Goal: Task Accomplishment & Management: Manage account settings

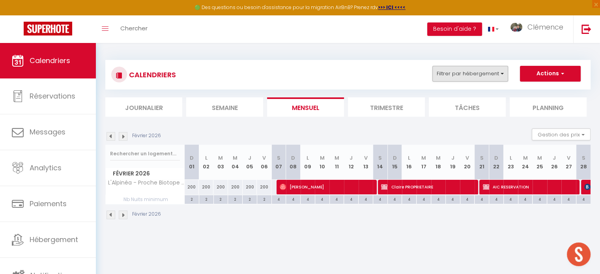
scroll to position [427, 0]
click at [473, 75] on button "Filtrer par hébergement" at bounding box center [470, 74] width 76 height 16
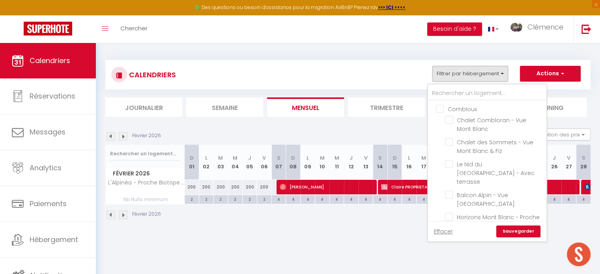
click at [450, 231] on link "Effacer" at bounding box center [443, 231] width 19 height 9
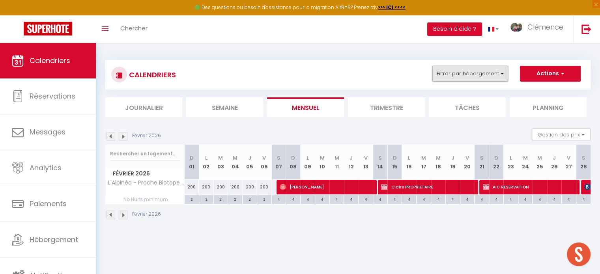
click at [491, 73] on button "Filtrer par hébergement" at bounding box center [470, 74] width 76 height 16
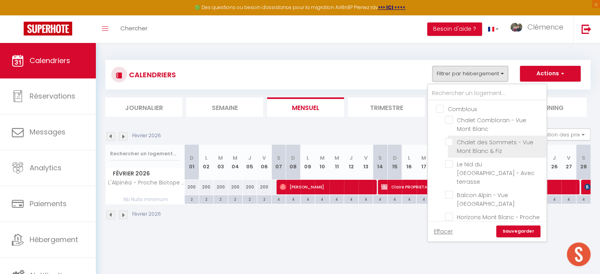
drag, startPoint x: 437, startPoint y: 107, endPoint x: 457, endPoint y: 149, distance: 46.7
click at [437, 107] on input "Combloux" at bounding box center [495, 109] width 118 height 8
checkbox input "true"
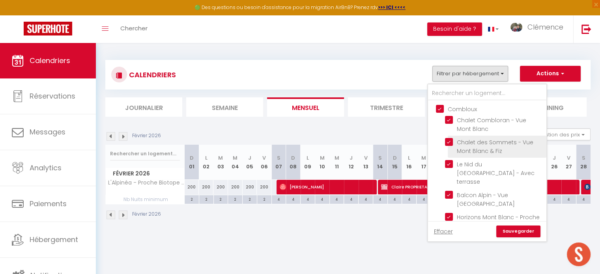
checkbox input "true"
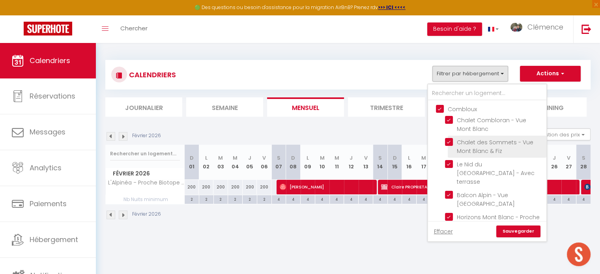
checkbox input "true"
checkbox input "false"
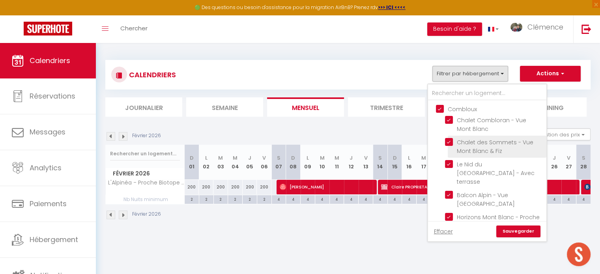
checkbox input "false"
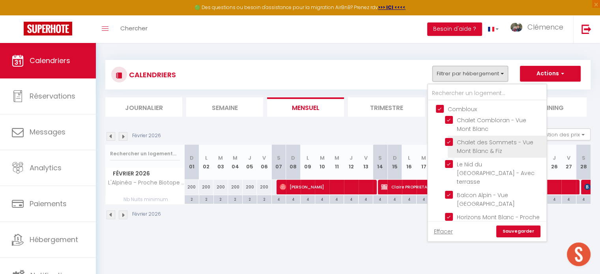
checkbox input "false"
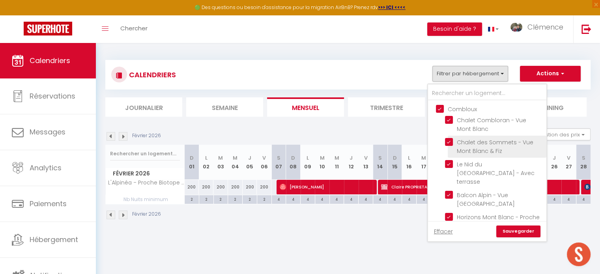
checkbox input "false"
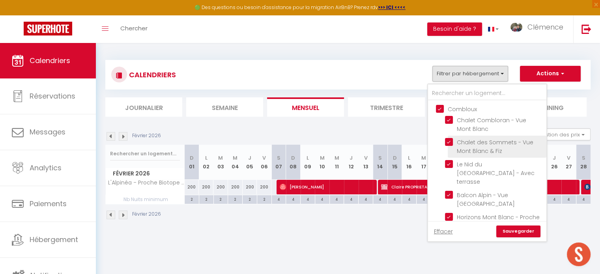
checkbox input "false"
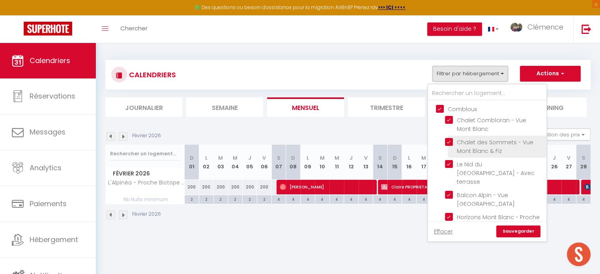
checkbox input "false"
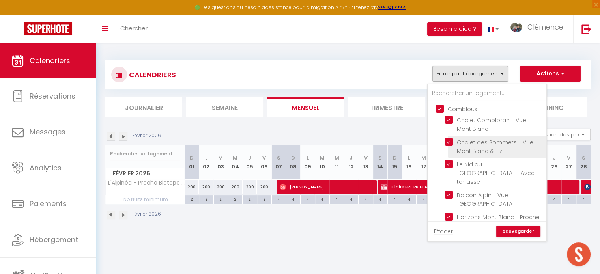
checkbox input "false"
drag, startPoint x: 451, startPoint y: 141, endPoint x: 514, endPoint y: 216, distance: 98.5
click at [450, 141] on input "Chalet des Sommets - Vue Mont Blanc & Fiz" at bounding box center [494, 142] width 99 height 8
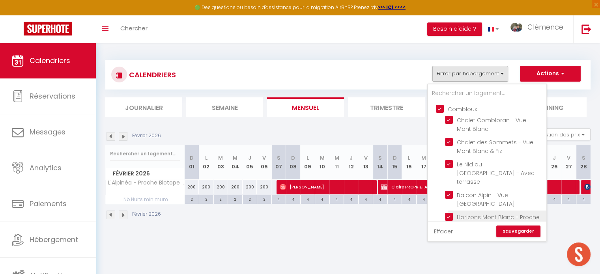
checkbox input "false"
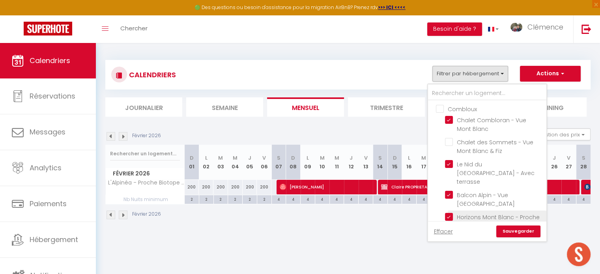
checkbox input "false"
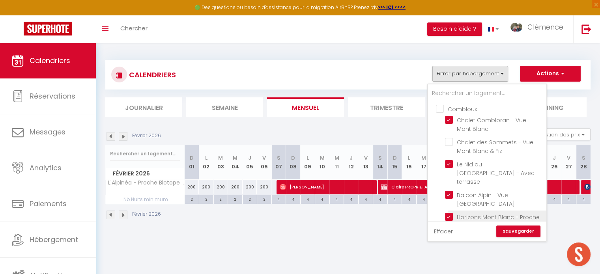
checkbox input "false"
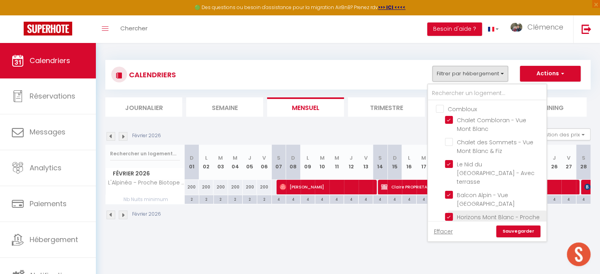
checkbox input "false"
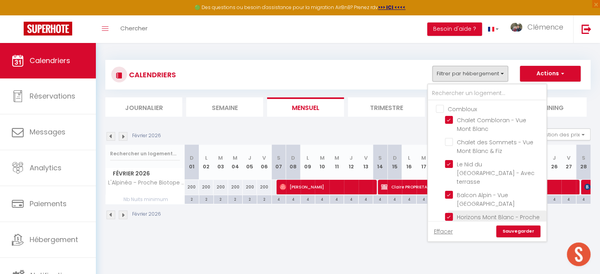
checkbox input "false"
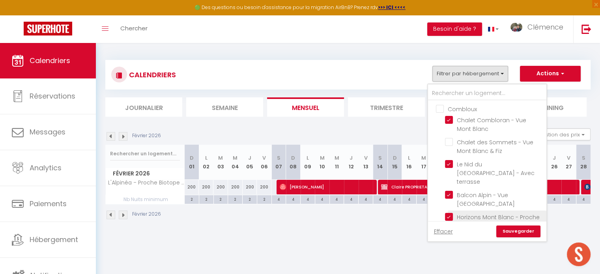
checkbox input "false"
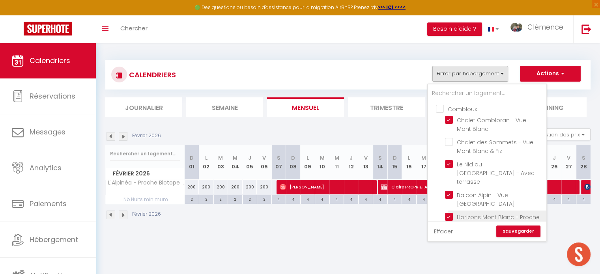
checkbox input "false"
click at [516, 232] on link "Sauvegarder" at bounding box center [518, 232] width 44 height 12
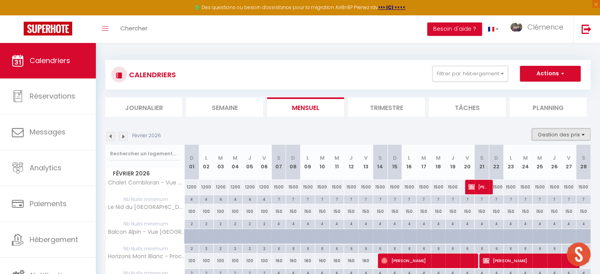
click at [551, 136] on button "Gestion des prix" at bounding box center [561, 135] width 59 height 12
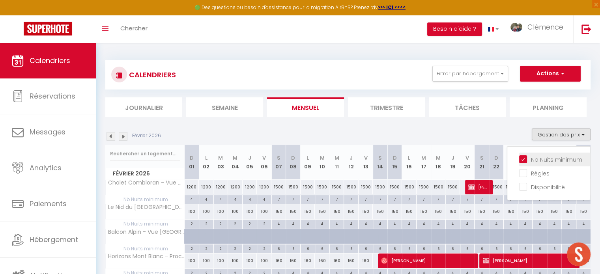
click at [528, 160] on input "Nb Nuits minimum" at bounding box center [554, 159] width 71 height 8
checkbox input "false"
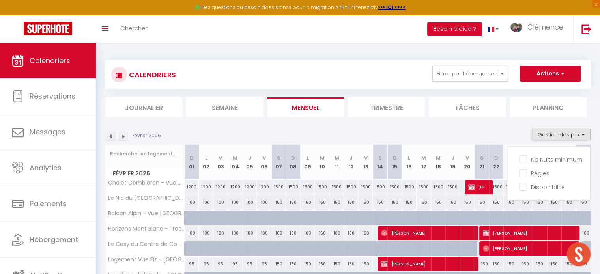
click at [107, 136] on img at bounding box center [110, 136] width 9 height 9
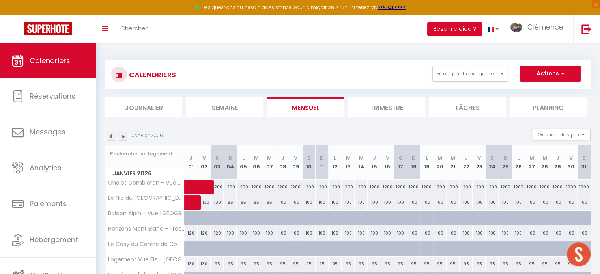
click at [108, 136] on img at bounding box center [110, 136] width 9 height 9
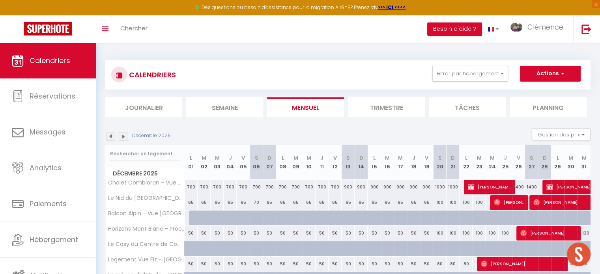
click at [108, 136] on img at bounding box center [110, 136] width 9 height 9
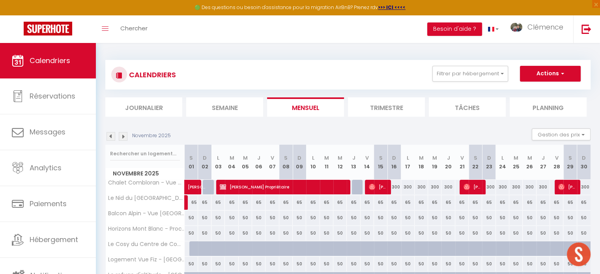
click at [108, 136] on img at bounding box center [110, 136] width 9 height 9
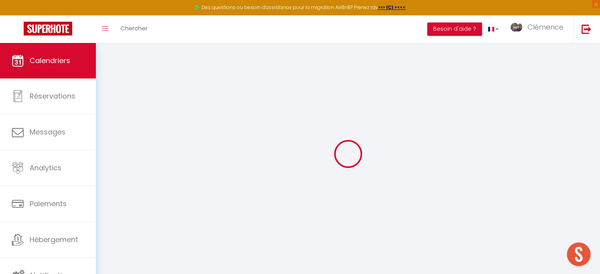
select select "KO"
select select "0"
select select "22805"
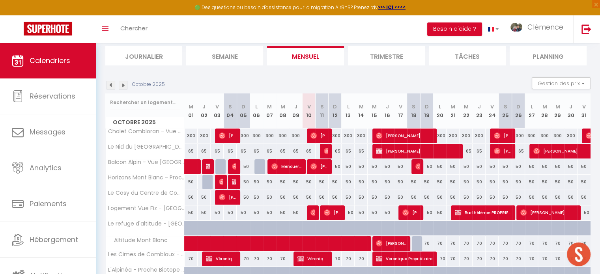
scroll to position [91, 0]
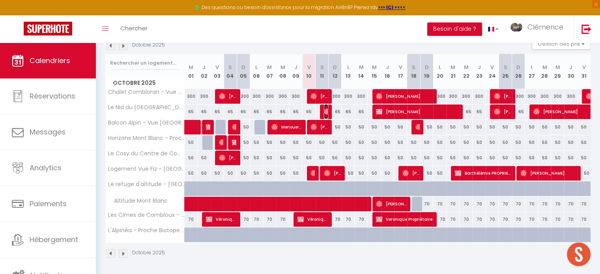
click at [327, 112] on img at bounding box center [327, 111] width 6 height 6
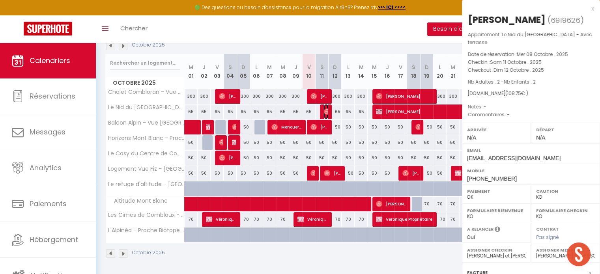
select select "OK"
select select
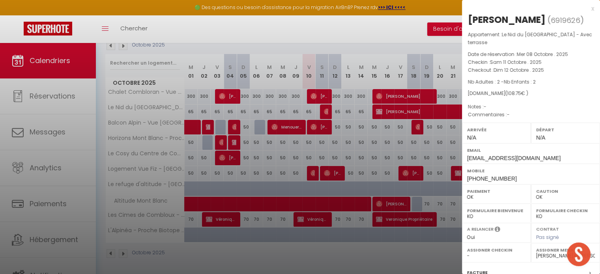
click at [353, 137] on div at bounding box center [300, 137] width 600 height 274
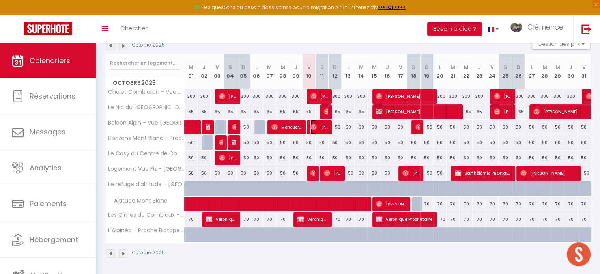
click at [322, 128] on span "[PERSON_NAME]" at bounding box center [318, 126] width 17 height 15
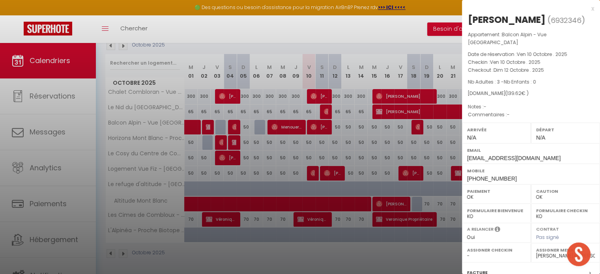
click at [367, 134] on div at bounding box center [300, 137] width 600 height 274
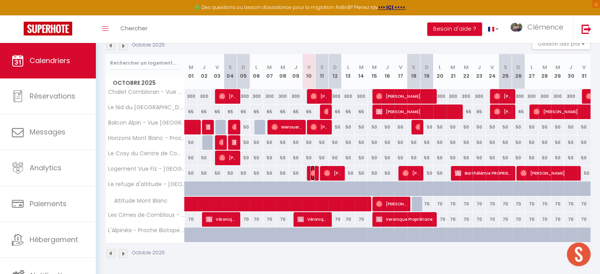
click at [313, 171] on img at bounding box center [313, 173] width 6 height 6
select select "51754"
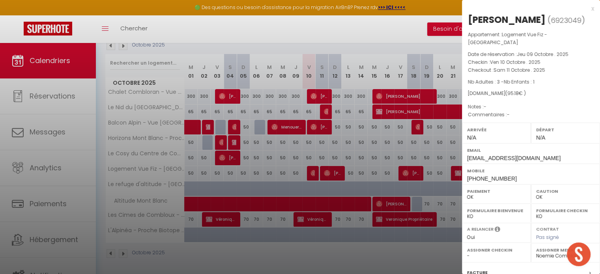
click at [413, 142] on div at bounding box center [300, 137] width 600 height 274
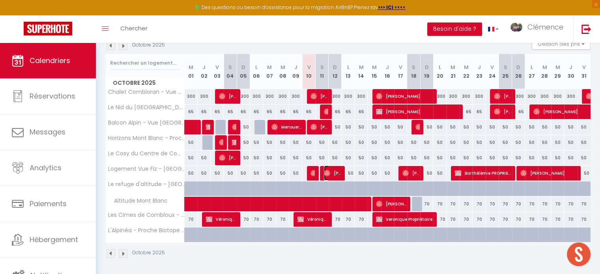
click at [330, 174] on span "[PERSON_NAME]" at bounding box center [332, 173] width 17 height 15
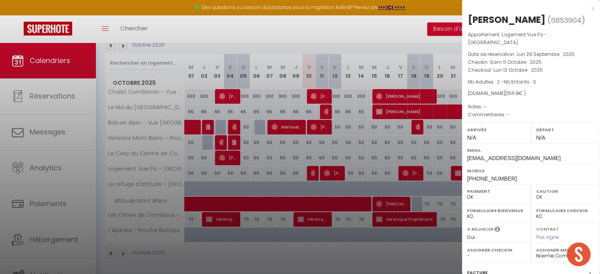
click at [360, 157] on div at bounding box center [300, 137] width 600 height 274
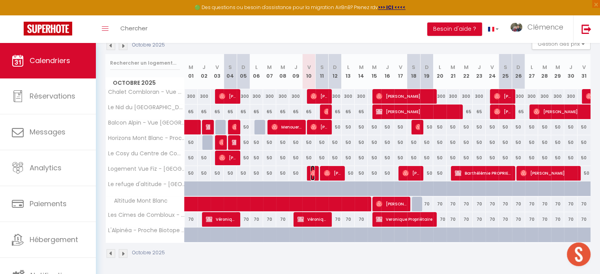
click at [313, 170] on img at bounding box center [313, 173] width 6 height 6
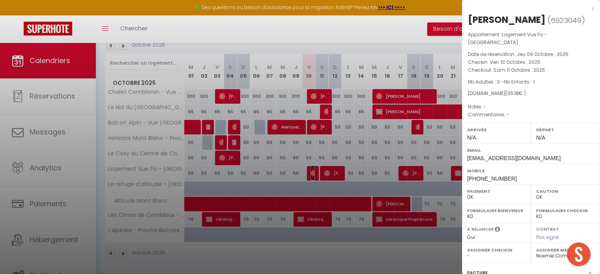
scroll to position [92, 0]
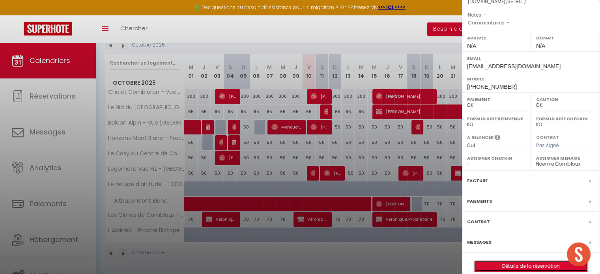
click at [513, 261] on link "Détails de la réservation" at bounding box center [531, 266] width 114 height 10
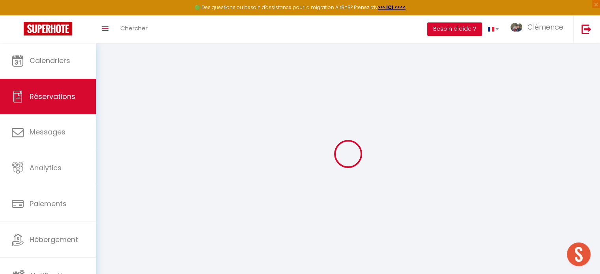
type input "[PERSON_NAME]"
type input "Rozowska"
type input "[EMAIL_ADDRESS][DOMAIN_NAME]"
type input "[PHONE_NUMBER]"
select select
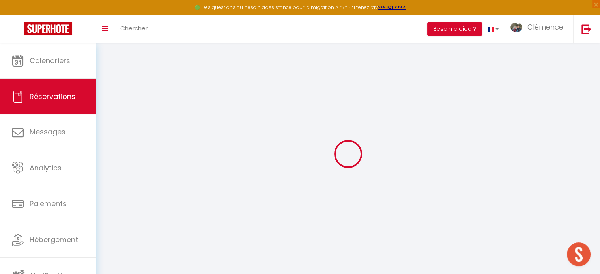
type input "13.95"
select select "42818"
select select "1"
select select
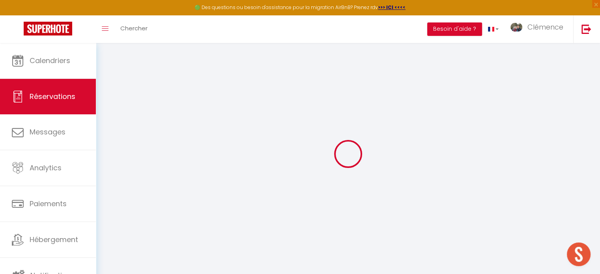
type input "3"
type input "1"
select select "12"
select select
type input "58"
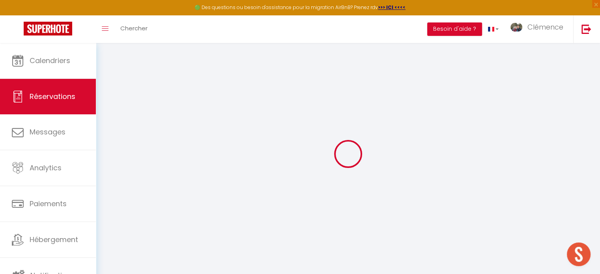
checkbox input "false"
type input "0"
select select "1"
type input "0"
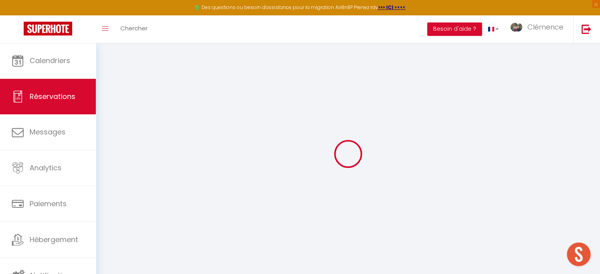
type input "0"
select select
select select "15"
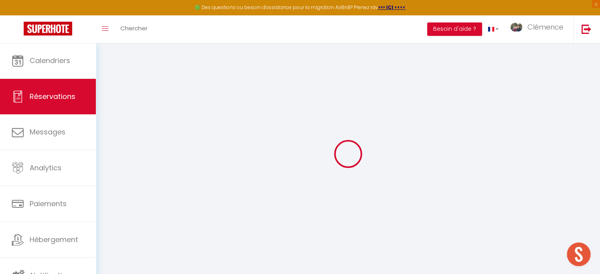
checkbox input "false"
select select
checkbox input "false"
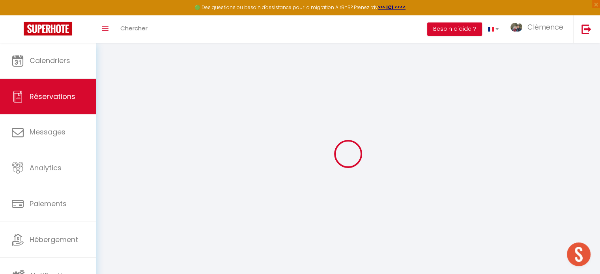
select select
checkbox input "false"
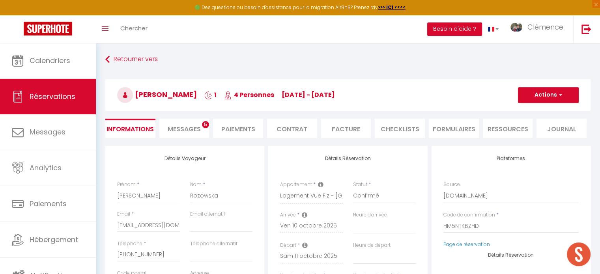
select select
checkbox input "false"
select select
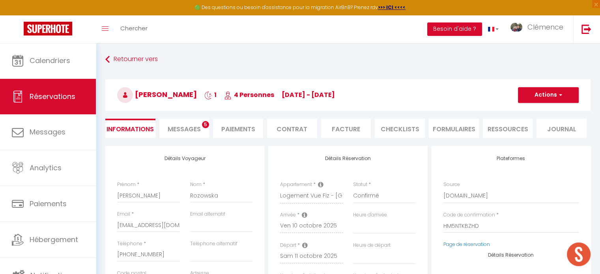
type input "35"
type input "2.18"
select select
checkbox input "false"
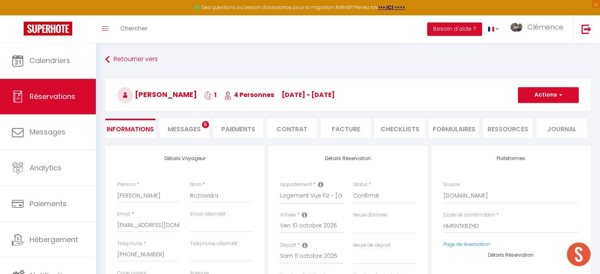
select select
checkbox input "false"
select select
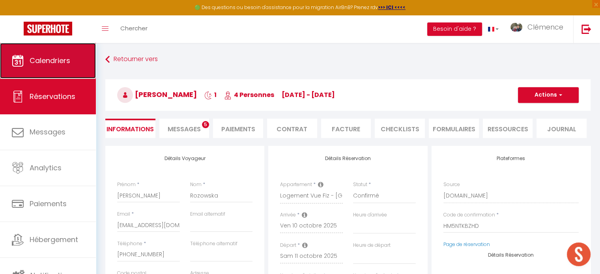
click at [52, 69] on link "Calendriers" at bounding box center [48, 60] width 96 height 35
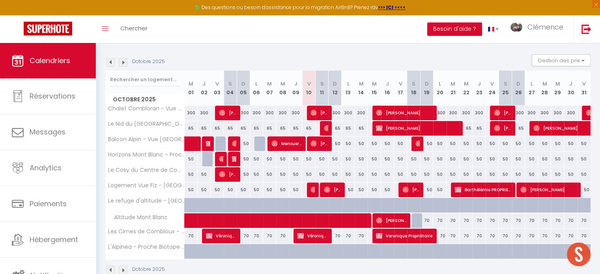
scroll to position [79, 0]
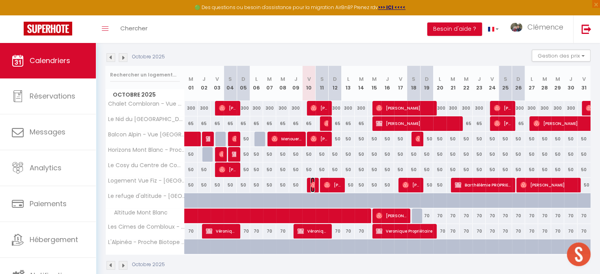
click at [311, 185] on img at bounding box center [313, 185] width 6 height 6
select select "OK"
select select "0"
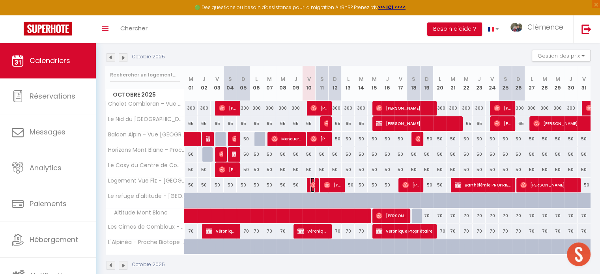
select select "1"
select select
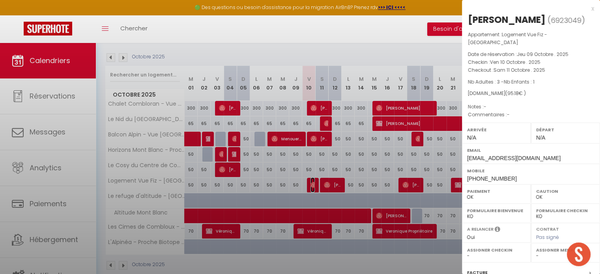
select select "51754"
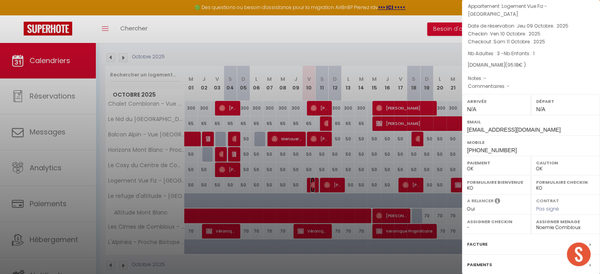
scroll to position [92, 0]
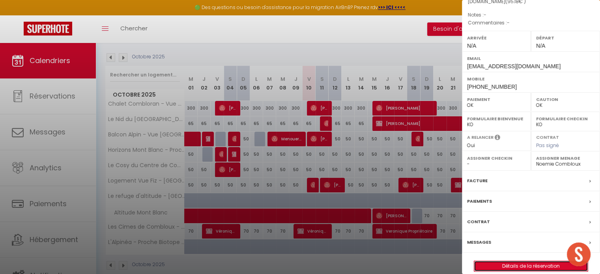
click at [508, 261] on link "Détails de la réservation" at bounding box center [531, 266] width 114 height 10
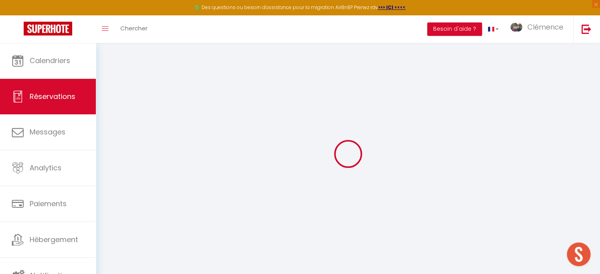
select select
checkbox input "false"
select select
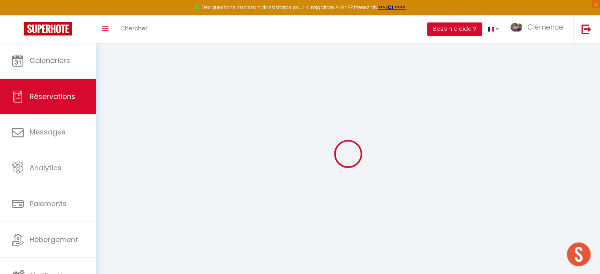
select select
checkbox input "false"
select select
type input "35"
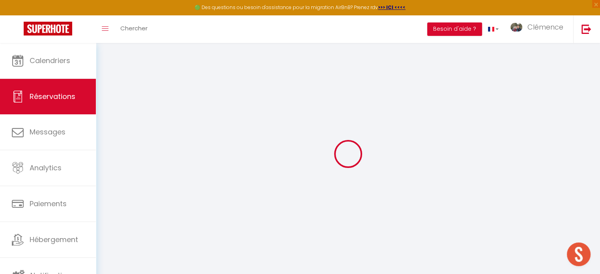
type input "2.18"
select select
checkbox input "false"
select select
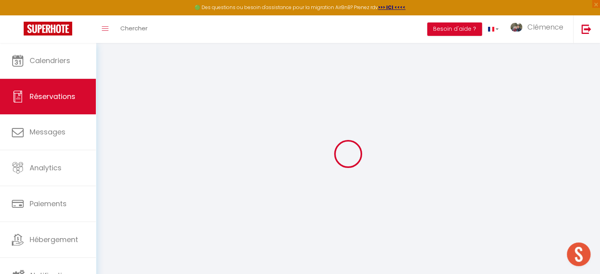
checkbox input "false"
select select
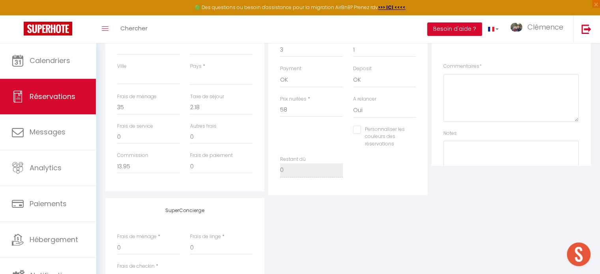
scroll to position [79, 0]
click at [465, 127] on textarea at bounding box center [510, 145] width 135 height 48
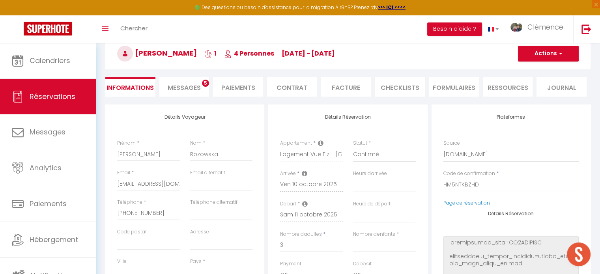
scroll to position [39, 0]
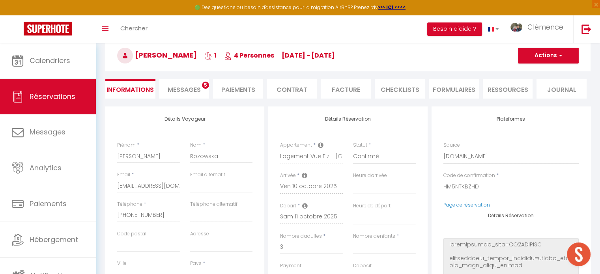
type textarea "Vérifier qu'il y a tout le linge dans le placard + remettre le réassort + ménage"
click at [550, 54] on button "Actions" at bounding box center [548, 56] width 61 height 16
click at [537, 72] on link "Enregistrer" at bounding box center [540, 73] width 62 height 10
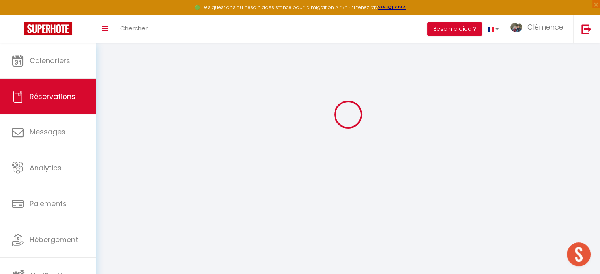
select select "not_cancelled"
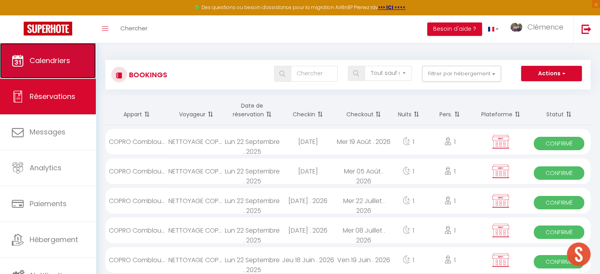
click at [61, 62] on span "Calendriers" at bounding box center [50, 61] width 41 height 10
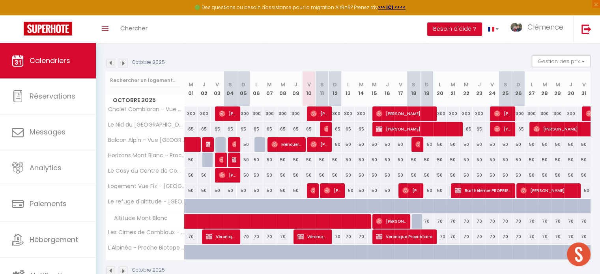
scroll to position [79, 0]
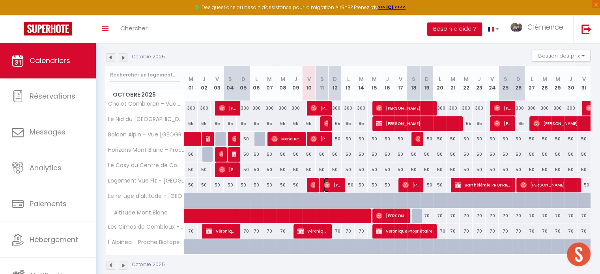
click at [336, 183] on span "[PERSON_NAME]" at bounding box center [332, 184] width 17 height 15
select select "OK"
select select "0"
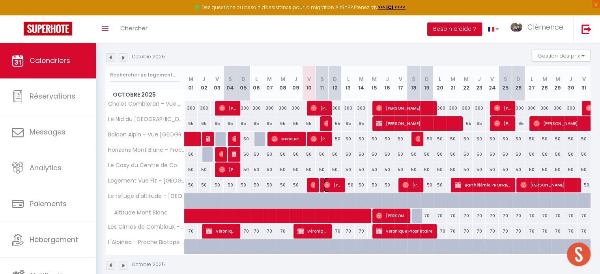
select select "1"
select select
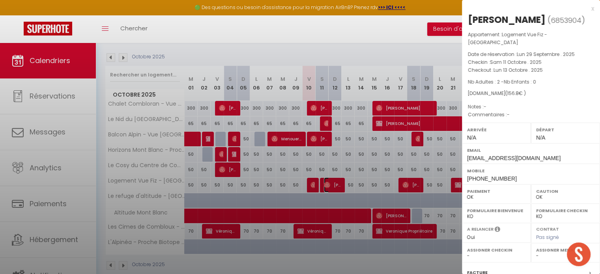
select select "51754"
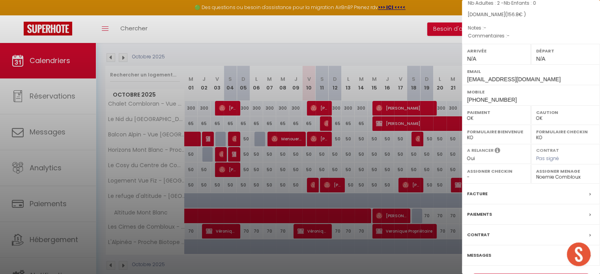
click at [514, 274] on link "Détails de la réservation" at bounding box center [531, 279] width 114 height 10
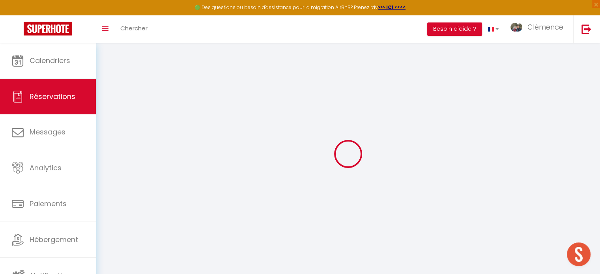
type input "Cedrine"
type input "Hugel"
type input "[EMAIL_ADDRESS][DOMAIN_NAME]"
type input "[PHONE_NUMBER]"
select select
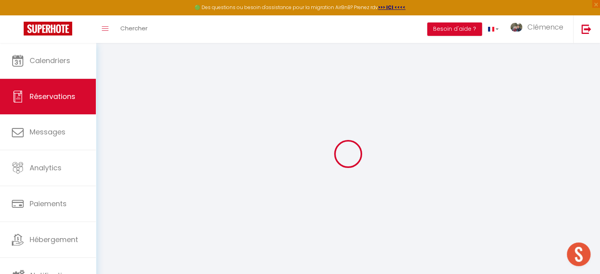
type input "22.65"
select select "42818"
select select "1"
select select
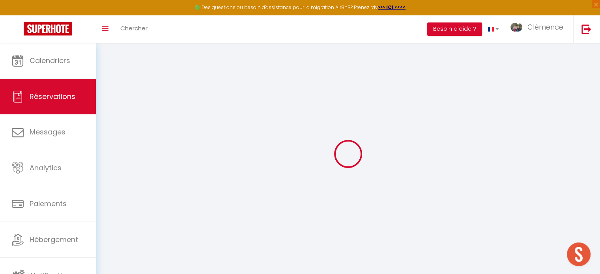
type input "2"
select select "12"
select select
type input "116"
checkbox input "false"
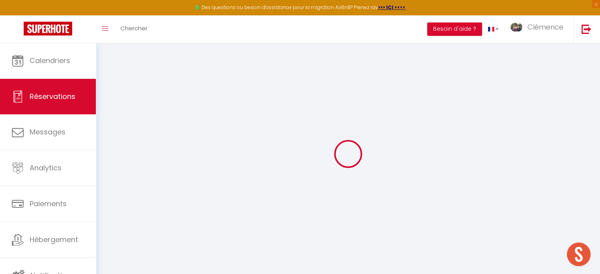
type input "0"
select select "1"
type input "0"
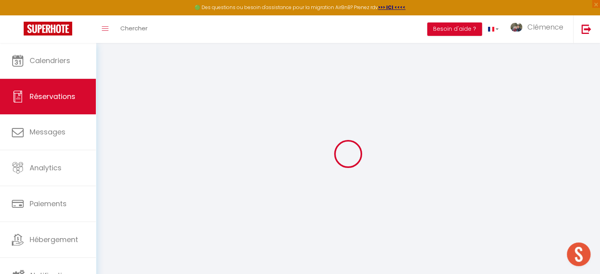
select select
select select "15"
checkbox input "false"
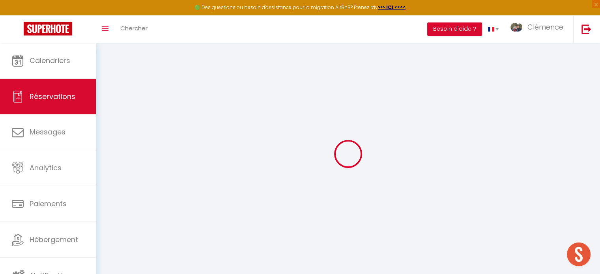
select select
checkbox input "false"
select select
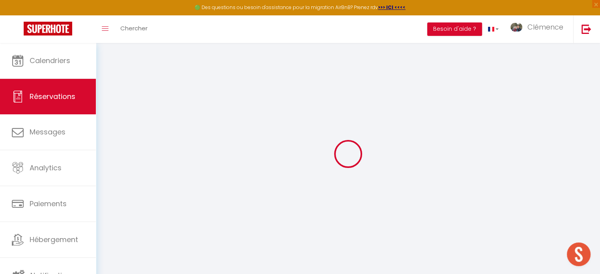
select select
checkbox input "false"
select select
type input "35"
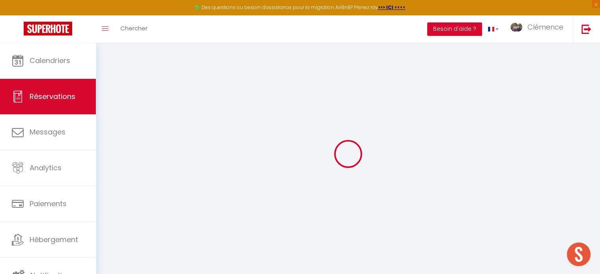
type input "5.8"
select select
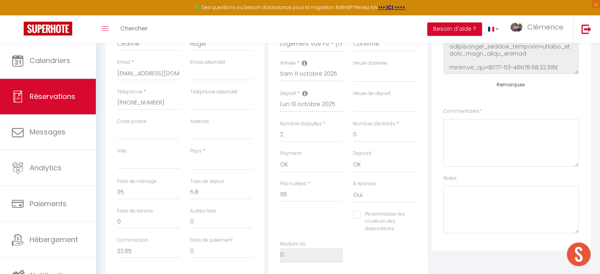
scroll to position [158, 0]
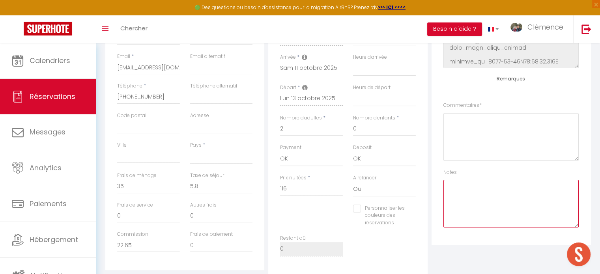
click at [470, 192] on textarea at bounding box center [510, 204] width 135 height 48
paste textarea "Vérifier qu'il y a tout le linge dans le placard + remettre le réassort + ménage"
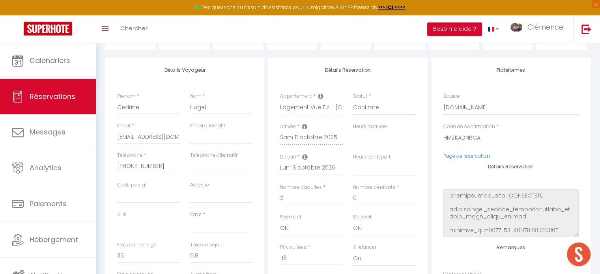
scroll to position [0, 0]
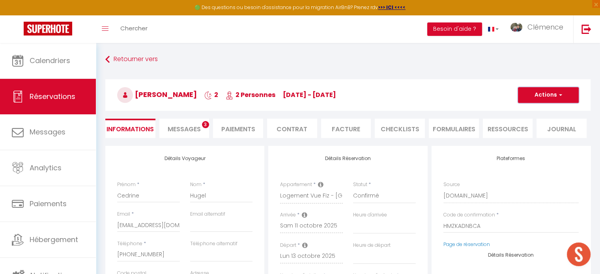
click at [543, 97] on button "Actions" at bounding box center [548, 95] width 61 height 16
click at [534, 111] on link "Enregistrer" at bounding box center [540, 112] width 62 height 10
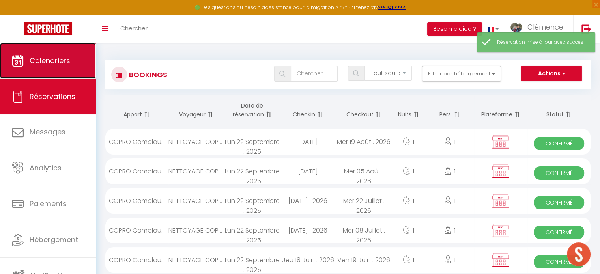
click at [27, 64] on link "Calendriers" at bounding box center [48, 60] width 96 height 35
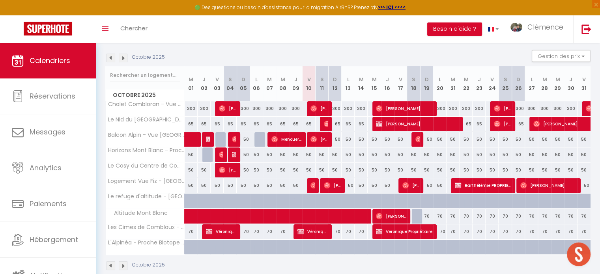
scroll to position [79, 0]
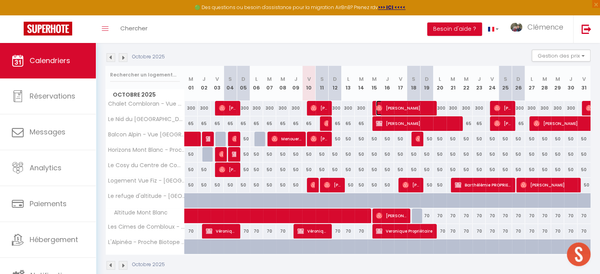
click at [399, 107] on span "[PERSON_NAME]" at bounding box center [404, 108] width 56 height 15
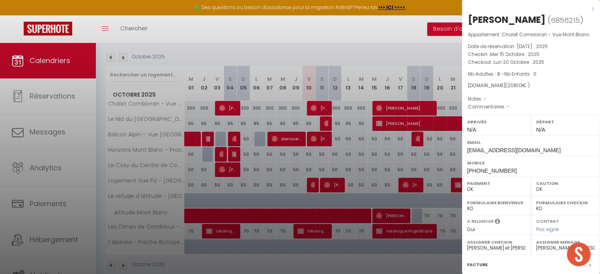
click at [426, 144] on div at bounding box center [300, 137] width 600 height 274
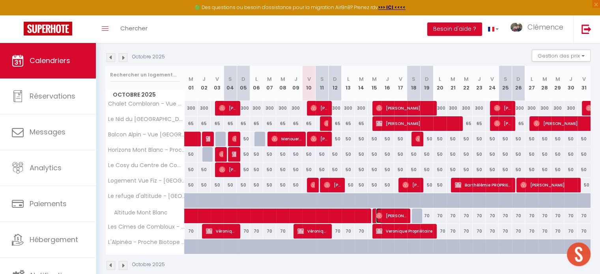
click at [397, 212] on span "[PERSON_NAME]" at bounding box center [391, 215] width 30 height 15
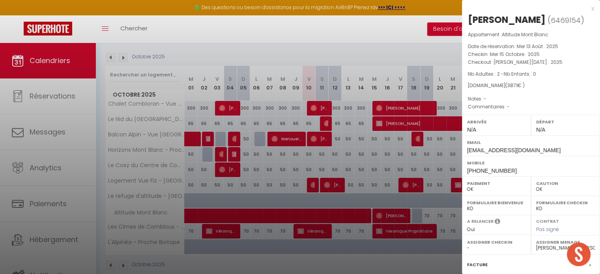
click at [383, 170] on div at bounding box center [300, 137] width 600 height 274
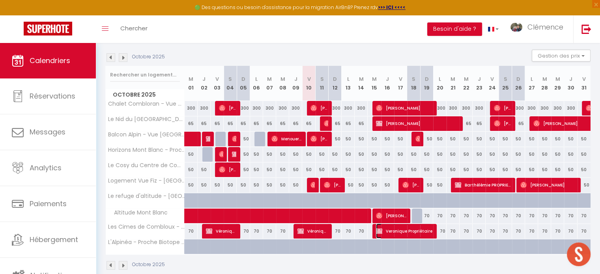
click at [424, 231] on span "Veronique Propriétaire" at bounding box center [404, 231] width 56 height 15
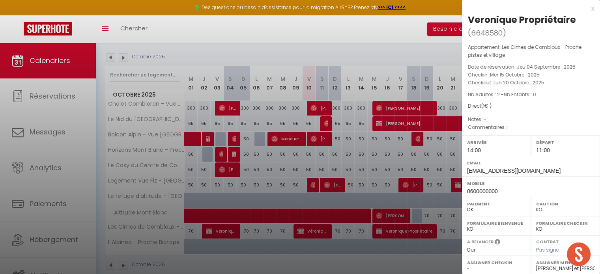
click at [323, 238] on div at bounding box center [300, 137] width 600 height 274
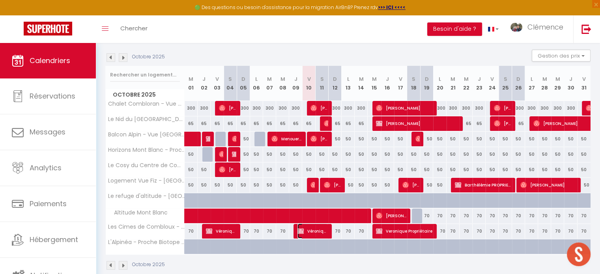
click at [320, 233] on span "Véronique PROPRIETAIRE" at bounding box center [312, 231] width 30 height 15
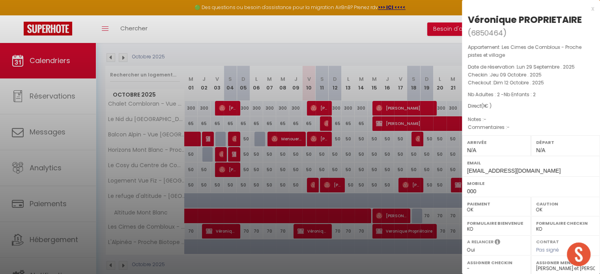
click at [344, 233] on div at bounding box center [300, 137] width 600 height 274
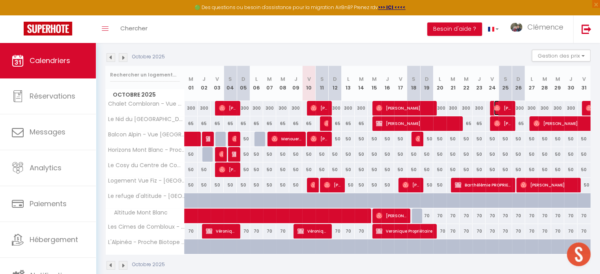
click at [504, 110] on span "[PERSON_NAME]" at bounding box center [502, 108] width 17 height 15
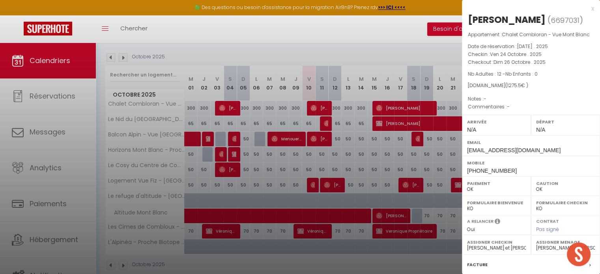
click at [401, 160] on div at bounding box center [300, 137] width 600 height 274
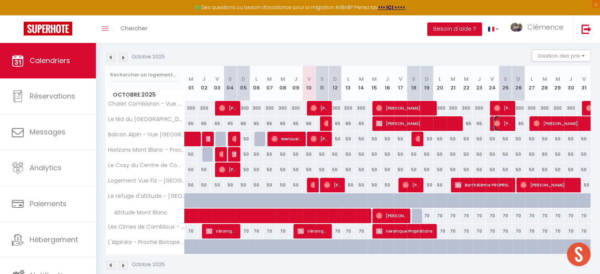
click at [498, 123] on img at bounding box center [497, 123] width 6 height 6
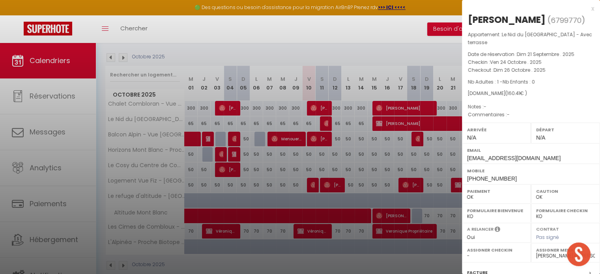
click at [420, 149] on div at bounding box center [300, 137] width 600 height 274
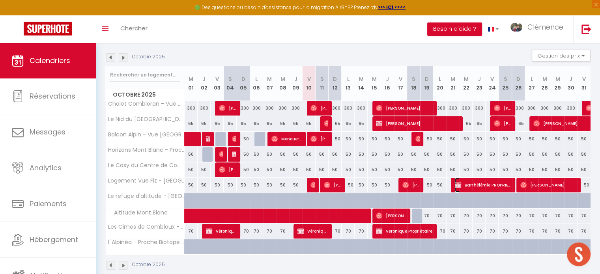
click at [488, 183] on span "Barthélémie PROPRIETAIRE" at bounding box center [483, 184] width 56 height 15
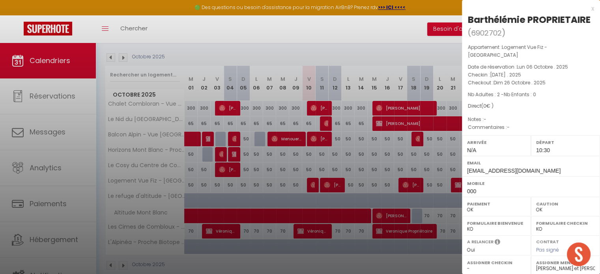
click at [394, 149] on div at bounding box center [300, 137] width 600 height 274
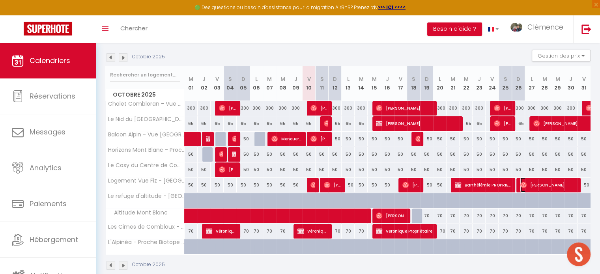
click at [545, 183] on span "[PERSON_NAME]" at bounding box center [548, 184] width 56 height 15
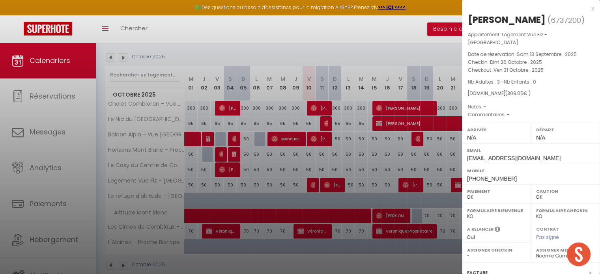
click at [431, 160] on div at bounding box center [300, 137] width 600 height 274
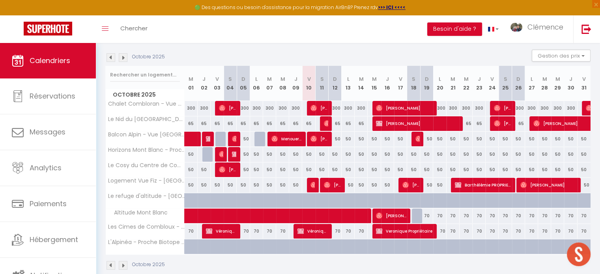
click at [125, 58] on img at bounding box center [123, 57] width 9 height 9
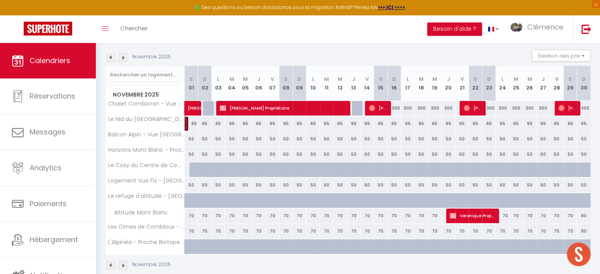
click at [186, 121] on link at bounding box center [187, 123] width 4 height 15
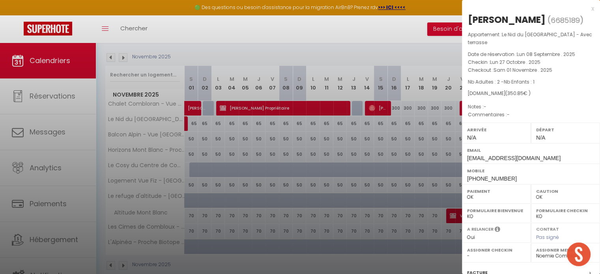
click at [210, 129] on div at bounding box center [300, 137] width 600 height 274
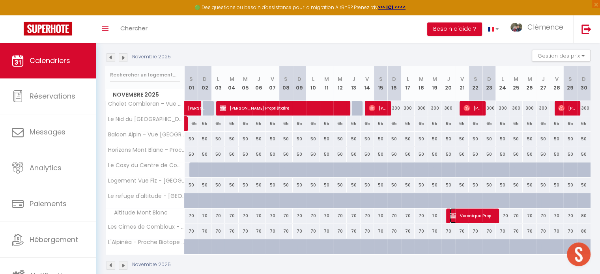
click at [482, 216] on span "Veronique Propriétaire" at bounding box center [472, 215] width 45 height 15
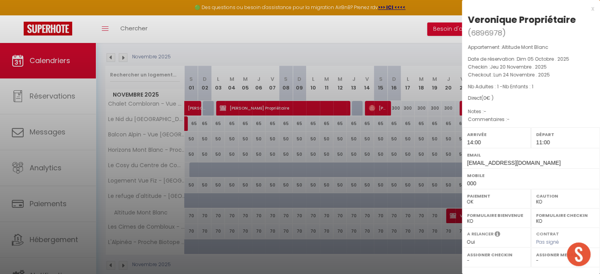
click at [445, 177] on div at bounding box center [300, 137] width 600 height 274
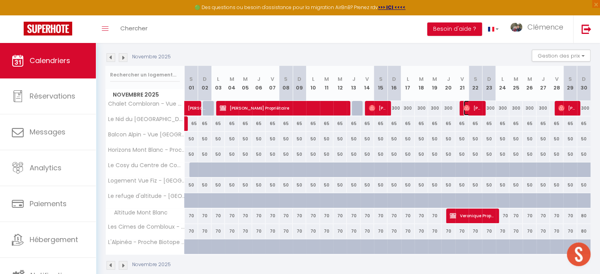
click at [476, 110] on span "[PERSON_NAME]" at bounding box center [472, 108] width 18 height 15
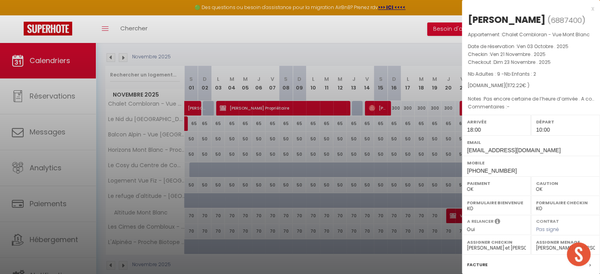
click at [421, 138] on div at bounding box center [300, 137] width 600 height 274
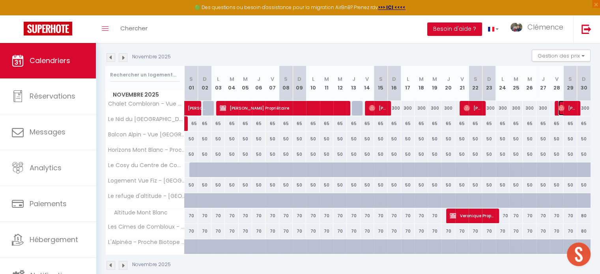
click at [566, 109] on span "[PERSON_NAME] Barbant" at bounding box center [567, 108] width 18 height 15
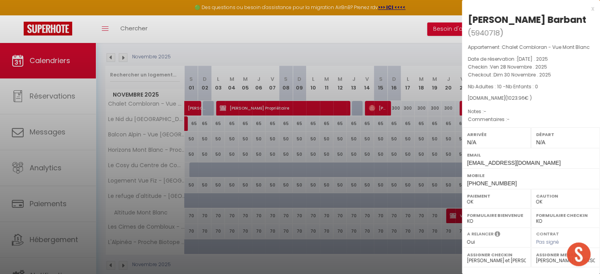
click at [429, 167] on div at bounding box center [300, 137] width 600 height 274
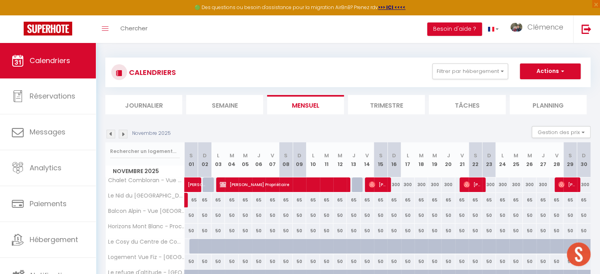
scroll to position [0, 0]
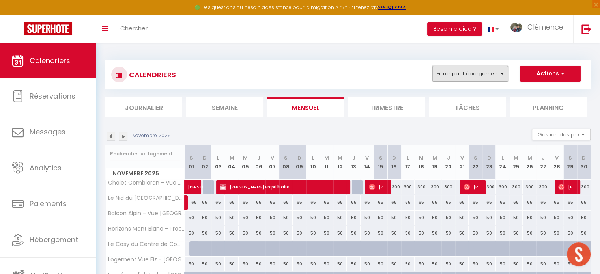
click at [494, 76] on button "Filtrer par hébergement" at bounding box center [470, 74] width 76 height 16
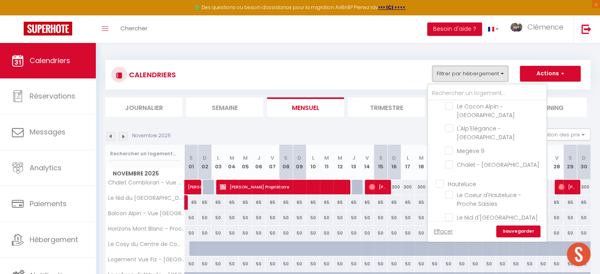
scroll to position [932, 0]
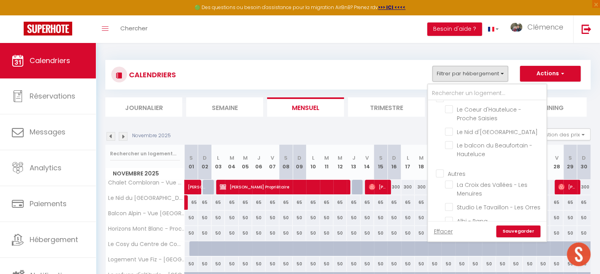
click at [460, 230] on input "COPRO Combloux 1" at bounding box center [494, 234] width 99 height 8
click at [523, 231] on link "Sauvegarder" at bounding box center [518, 232] width 44 height 12
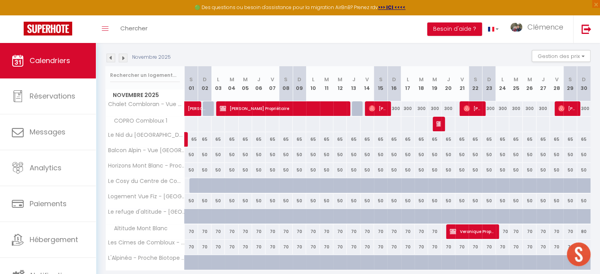
scroll to position [79, 0]
click at [439, 122] on img at bounding box center [439, 123] width 6 height 6
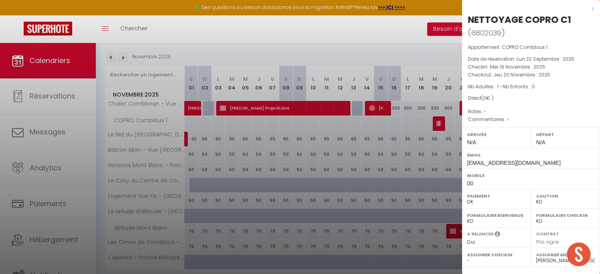
click at [420, 157] on div at bounding box center [300, 137] width 600 height 274
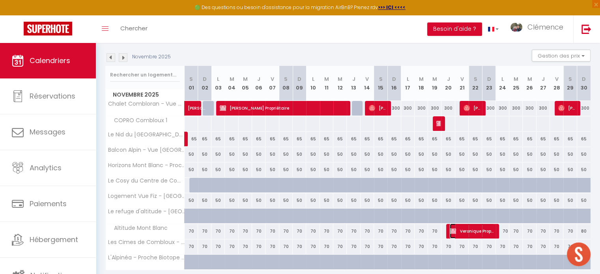
click at [491, 230] on span "Veronique Propriétaire" at bounding box center [472, 231] width 45 height 15
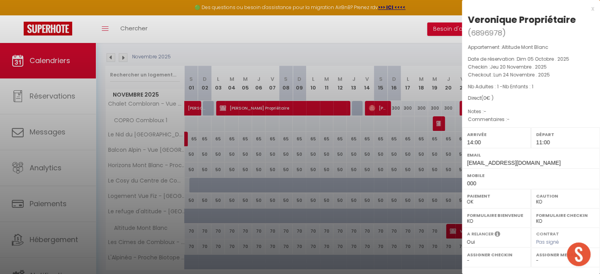
click at [547, 261] on select "- [PERSON_NAME] [PERSON_NAME] Clémence [PERSON_NAME] et Laetitia Papa SOLANA [P…" at bounding box center [565, 260] width 59 height 7
click at [536, 257] on select "- [PERSON_NAME] [PERSON_NAME] Clémence [PERSON_NAME] et Laetitia Papa SOLANA [P…" at bounding box center [565, 260] width 59 height 7
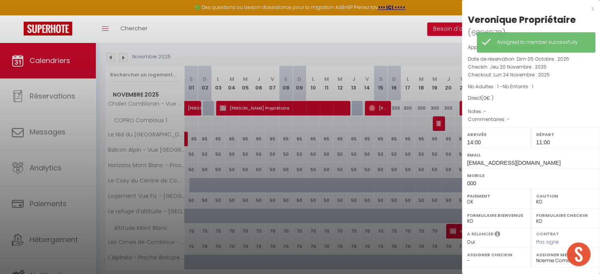
click at [398, 133] on div at bounding box center [300, 137] width 600 height 274
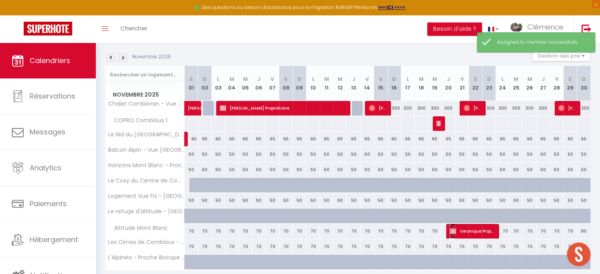
click at [478, 228] on span "Veronique Propriétaire" at bounding box center [472, 231] width 45 height 15
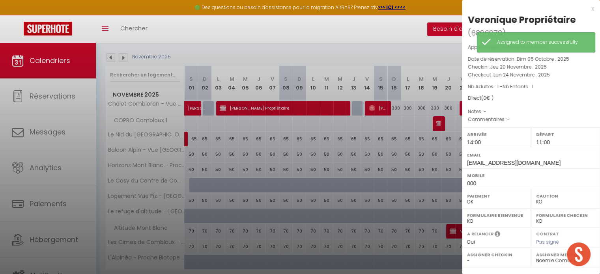
click at [542, 258] on label "Assigner Menage" at bounding box center [565, 255] width 59 height 8
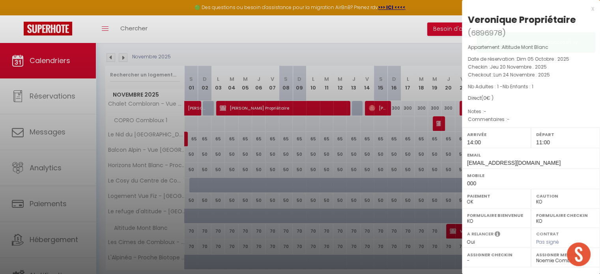
click at [542, 258] on label "Assigner Menage" at bounding box center [565, 255] width 59 height 8
click at [537, 259] on select "- [PERSON_NAME] [PERSON_NAME] Clémence [PERSON_NAME] et Laetitia Papa SOLANA [P…" at bounding box center [565, 260] width 59 height 7
click at [536, 257] on select "- [PERSON_NAME] [PERSON_NAME] Clémence [PERSON_NAME] et Laetitia Papa SOLANA [P…" at bounding box center [565, 260] width 59 height 7
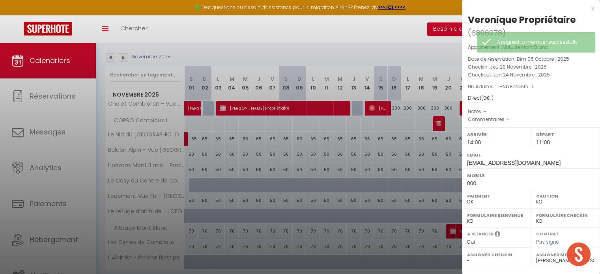
click at [416, 49] on div at bounding box center [300, 137] width 600 height 274
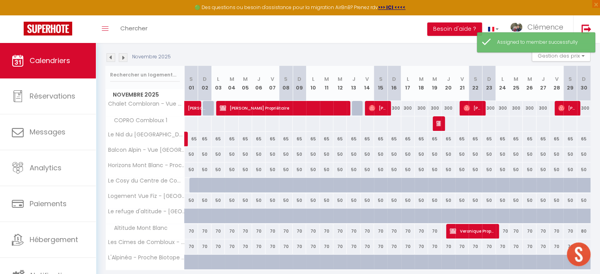
click at [120, 60] on img at bounding box center [123, 57] width 9 height 9
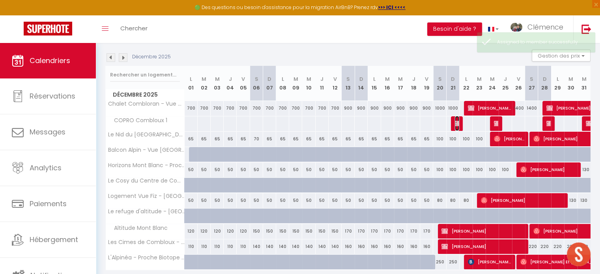
click at [456, 124] on img at bounding box center [458, 123] width 6 height 6
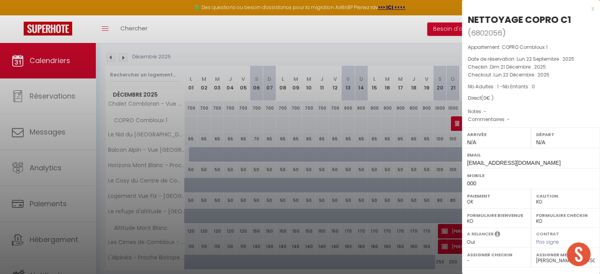
click at [396, 137] on div at bounding box center [300, 137] width 600 height 274
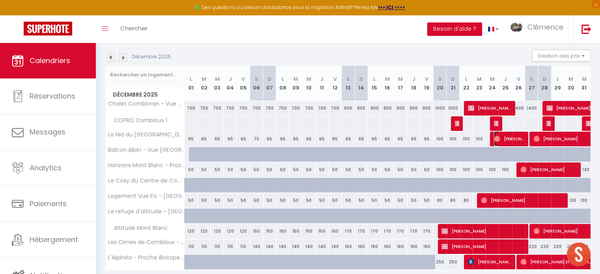
click at [507, 138] on span "[PERSON_NAME]" at bounding box center [509, 138] width 30 height 15
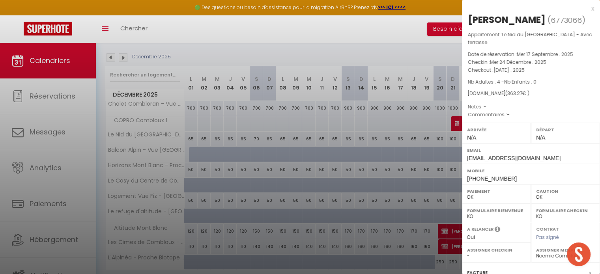
click at [422, 161] on div at bounding box center [300, 137] width 600 height 274
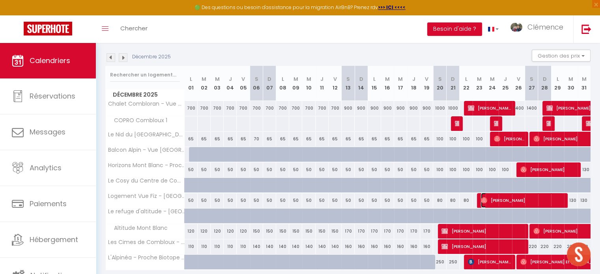
click at [502, 197] on span "[PERSON_NAME]" at bounding box center [522, 200] width 82 height 15
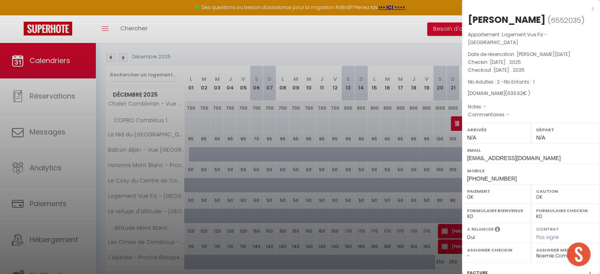
click at [407, 181] on div at bounding box center [300, 137] width 600 height 274
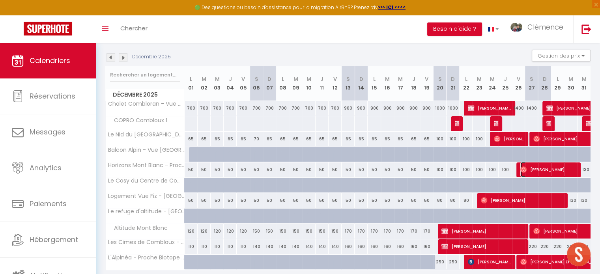
click at [538, 170] on span "[PERSON_NAME]" at bounding box center [548, 169] width 56 height 15
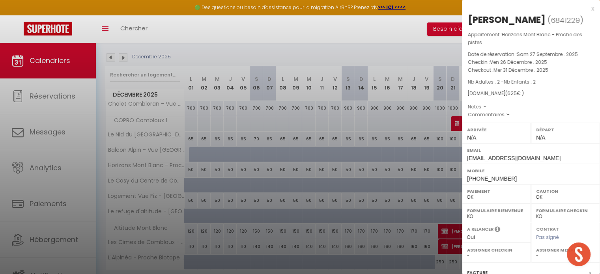
click at [541, 259] on select "- [PERSON_NAME] [PERSON_NAME] Clémence [PERSON_NAME] et Laetitia Papa SOLANA [P…" at bounding box center [565, 255] width 59 height 7
click at [536, 259] on select "- [PERSON_NAME] [PERSON_NAME] Clémence [PERSON_NAME] et Laetitia Papa SOLANA [P…" at bounding box center [565, 255] width 59 height 7
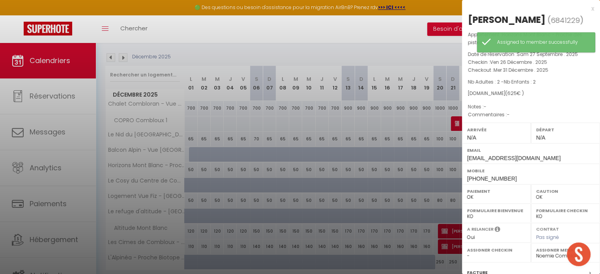
click at [408, 43] on div at bounding box center [300, 137] width 600 height 274
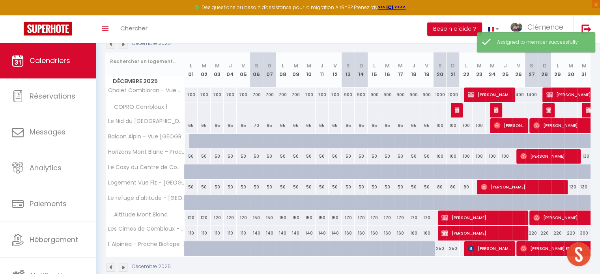
scroll to position [106, 0]
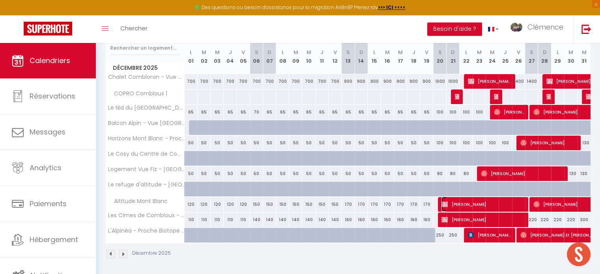
click at [517, 205] on span "[PERSON_NAME]" at bounding box center [482, 204] width 82 height 15
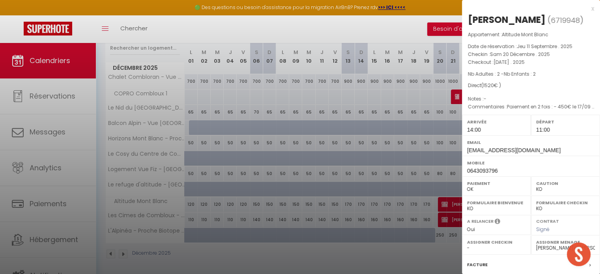
click at [444, 272] on div at bounding box center [300, 137] width 600 height 274
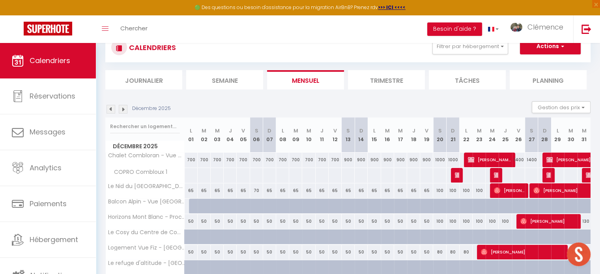
scroll to position [27, 0]
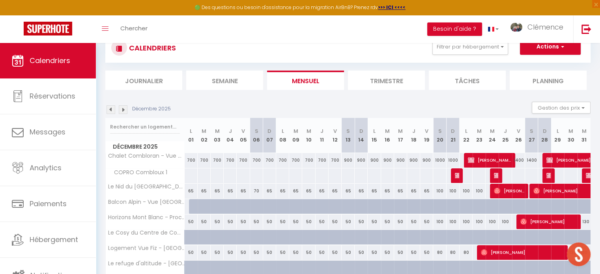
click at [121, 107] on img at bounding box center [123, 109] width 9 height 9
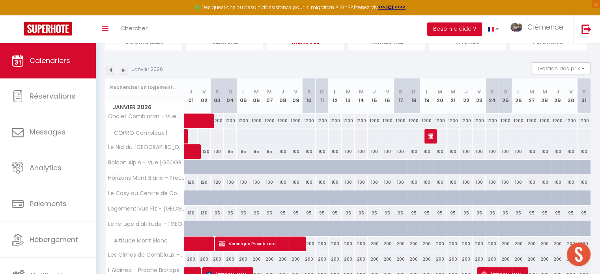
scroll to position [66, 0]
click at [185, 134] on link "NETTOYAGE COPRO 1" at bounding box center [187, 136] width 4 height 15
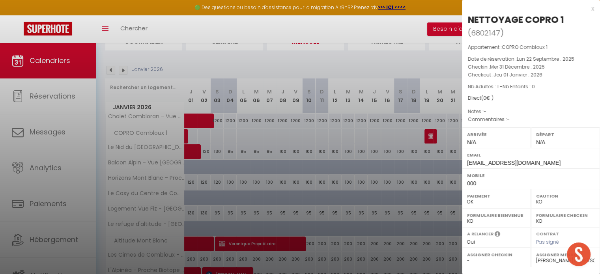
click at [258, 140] on div at bounding box center [300, 137] width 600 height 274
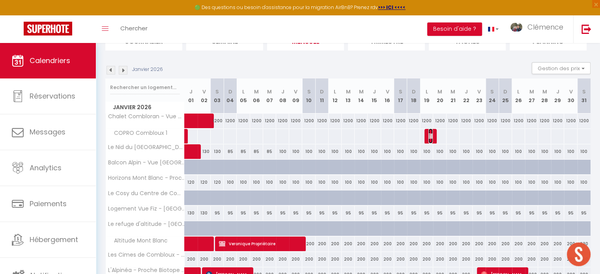
click at [431, 134] on img at bounding box center [431, 136] width 6 height 6
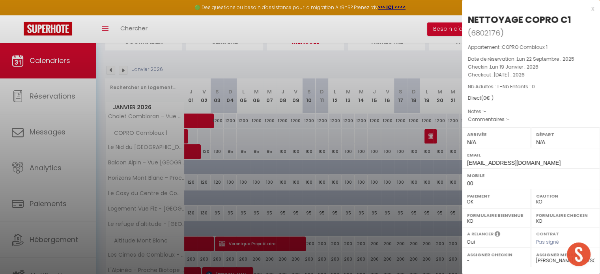
click at [389, 137] on div at bounding box center [300, 137] width 600 height 274
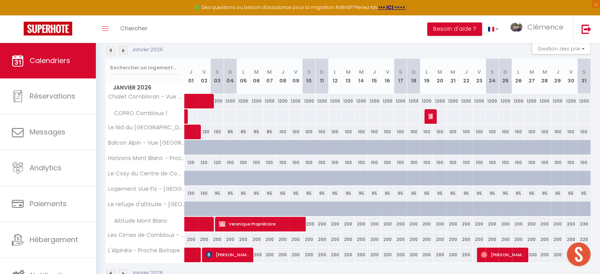
scroll to position [106, 0]
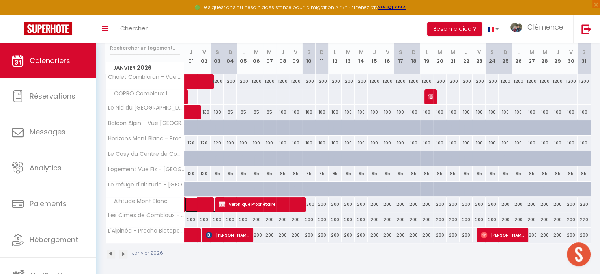
click at [201, 205] on span at bounding box center [211, 204] width 36 height 15
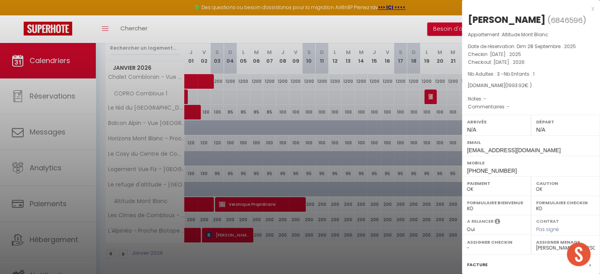
click at [284, 231] on div at bounding box center [300, 137] width 600 height 274
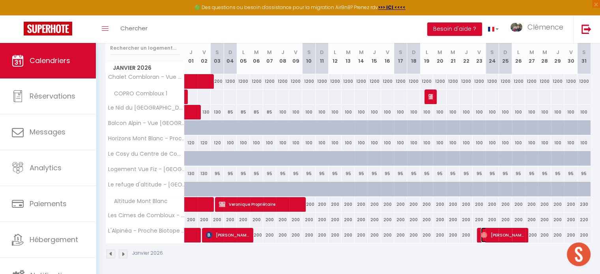
click at [503, 230] on span "[PERSON_NAME]" at bounding box center [502, 235] width 43 height 15
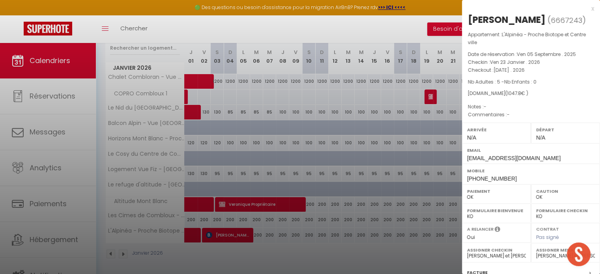
click at [413, 237] on div at bounding box center [300, 137] width 600 height 274
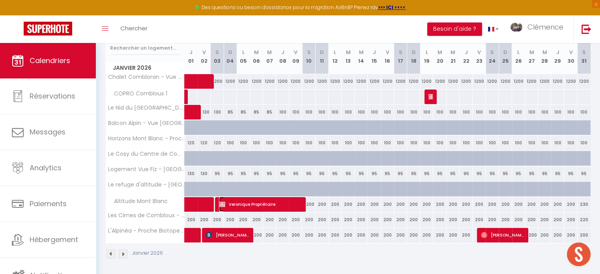
click at [284, 206] on span "Veronique Propriétaire" at bounding box center [260, 204] width 82 height 15
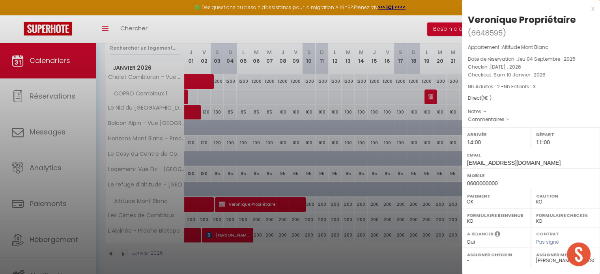
click at [338, 236] on div at bounding box center [300, 137] width 600 height 274
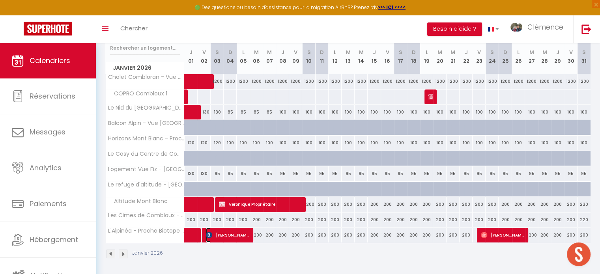
click at [227, 233] on span "[PERSON_NAME]" at bounding box center [227, 235] width 43 height 15
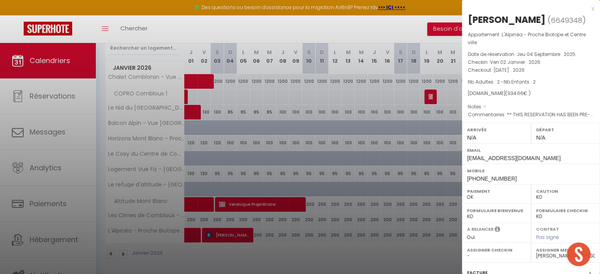
click at [313, 238] on div at bounding box center [300, 137] width 600 height 274
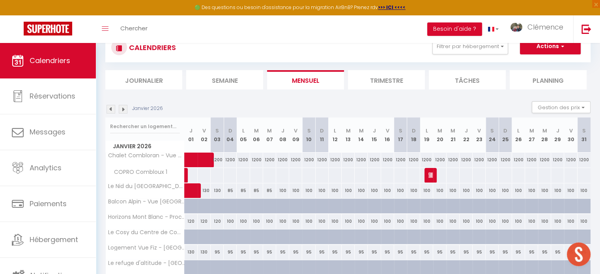
scroll to position [27, 0]
click at [121, 110] on img at bounding box center [123, 109] width 9 height 9
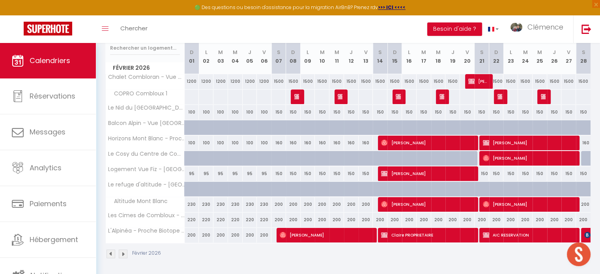
scroll to position [106, 0]
click at [477, 82] on span "[PERSON_NAME]" at bounding box center [477, 81] width 19 height 15
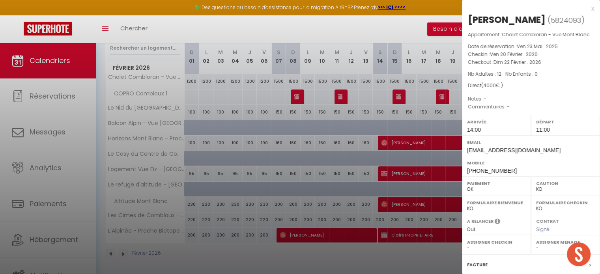
click at [536, 252] on select "- [PERSON_NAME] [PERSON_NAME] Clémence [PERSON_NAME] et Laetitia Papa SOLANA [P…" at bounding box center [565, 247] width 59 height 7
click at [480, 246] on label "Assigner Checkin" at bounding box center [496, 242] width 59 height 8
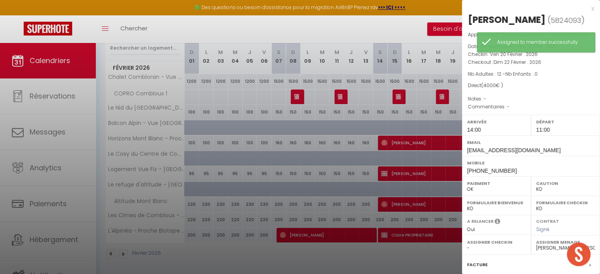
click at [482, 252] on select "- [PERSON_NAME] [PERSON_NAME] Clémence [PERSON_NAME] et Laetitia Papa SOLANA [P…" at bounding box center [496, 247] width 59 height 7
click at [467, 252] on select "- [PERSON_NAME] [PERSON_NAME] Clémence [PERSON_NAME] et Laetitia Papa SOLANA [P…" at bounding box center [496, 247] width 59 height 7
click at [404, 29] on div at bounding box center [300, 137] width 600 height 274
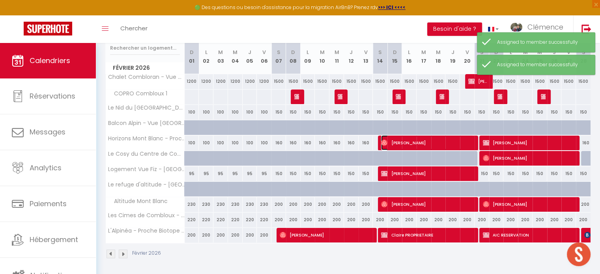
click at [431, 140] on span "[PERSON_NAME]" at bounding box center [427, 142] width 92 height 15
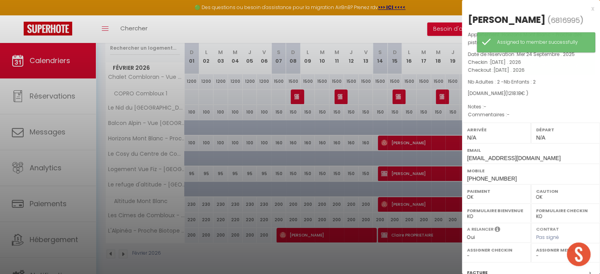
click at [364, 139] on div at bounding box center [300, 137] width 600 height 274
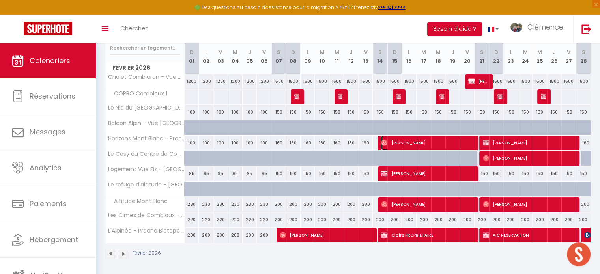
click at [442, 141] on span "[PERSON_NAME]" at bounding box center [427, 142] width 92 height 15
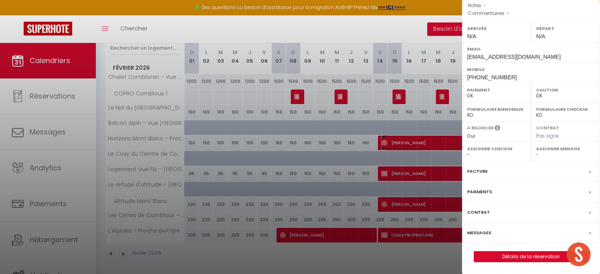
scroll to position [112, 0]
click at [541, 158] on select "- [PERSON_NAME] [PERSON_NAME] Clémence [PERSON_NAME] et Laetitia Papa SOLANA [P…" at bounding box center [565, 154] width 59 height 7
click at [536, 151] on select "- [PERSON_NAME] [PERSON_NAME] Clémence [PERSON_NAME] et Laetitia Papa SOLANA [P…" at bounding box center [565, 154] width 59 height 7
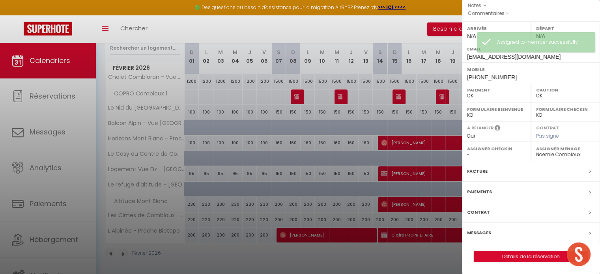
click at [317, 135] on div at bounding box center [300, 137] width 600 height 274
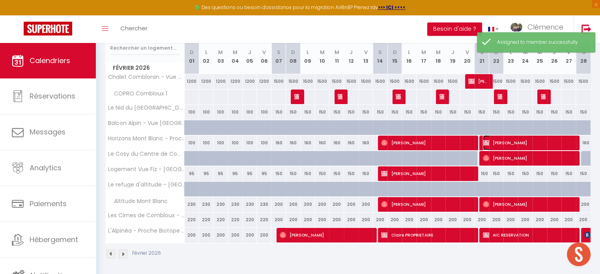
click at [554, 141] on span "[PERSON_NAME]" at bounding box center [529, 142] width 92 height 15
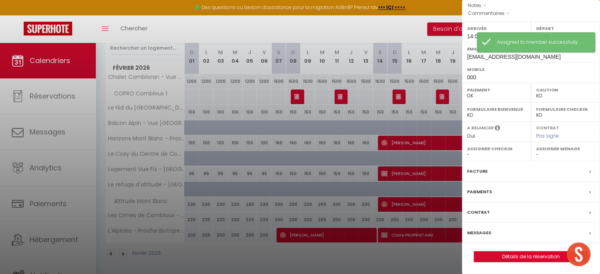
click at [538, 153] on select "- [PERSON_NAME] [PERSON_NAME] Clémence [PERSON_NAME] et Laetitia Papa SOLANA [P…" at bounding box center [565, 154] width 59 height 7
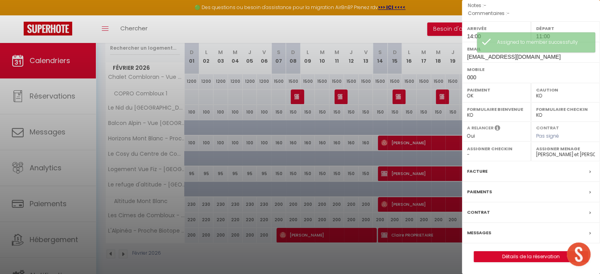
click at [536, 151] on select "- [PERSON_NAME] [PERSON_NAME] Clémence [PERSON_NAME] et Laetitia Papa SOLANA [P…" at bounding box center [565, 154] width 59 height 7
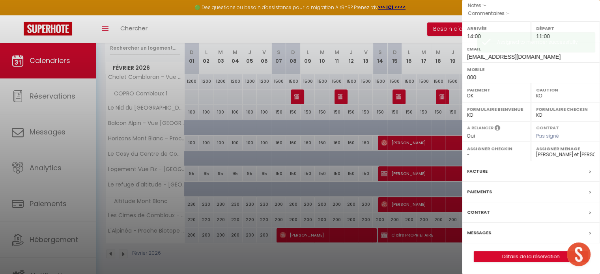
click at [415, 76] on div at bounding box center [300, 137] width 600 height 274
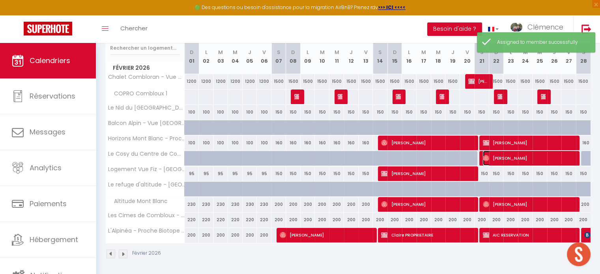
click at [531, 159] on span "[PERSON_NAME]" at bounding box center [529, 158] width 92 height 15
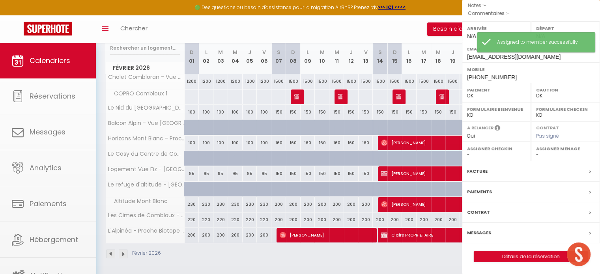
scroll to position [105, 0]
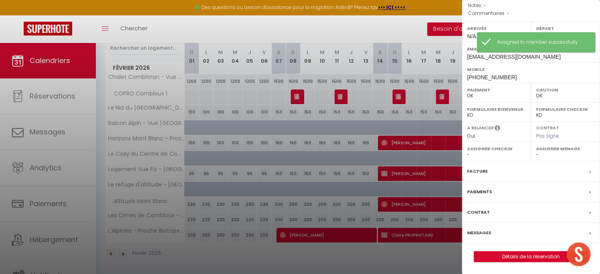
click at [540, 155] on select "- [PERSON_NAME] [PERSON_NAME] Clémence [PERSON_NAME] et Laetitia Papa SOLANA [P…" at bounding box center [565, 154] width 59 height 7
click at [380, 159] on div at bounding box center [300, 137] width 600 height 274
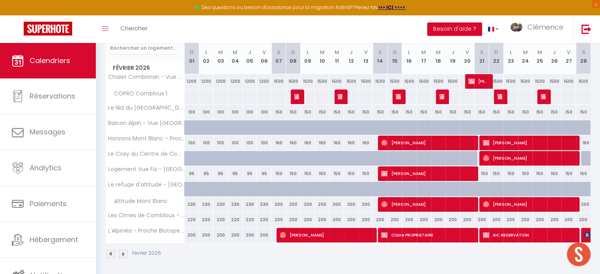
scroll to position [106, 0]
click at [544, 160] on span "[PERSON_NAME]" at bounding box center [529, 158] width 92 height 15
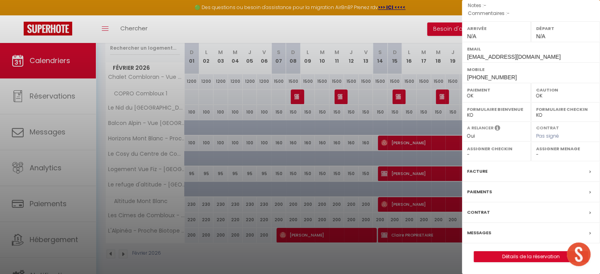
click at [553, 155] on select "- [PERSON_NAME] [PERSON_NAME] Clémence [PERSON_NAME] et Laetitia Papa SOLANA [P…" at bounding box center [565, 154] width 59 height 7
click at [536, 151] on select "- [PERSON_NAME] [PERSON_NAME] Clémence [PERSON_NAME] et Laetitia Papa SOLANA [P…" at bounding box center [565, 154] width 59 height 7
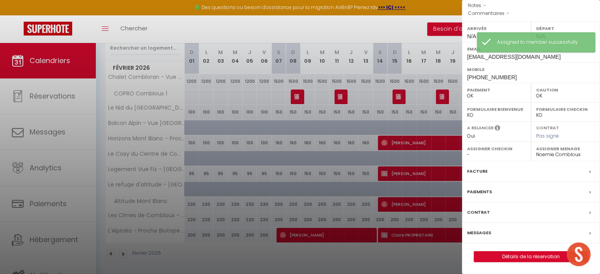
click at [416, 158] on div at bounding box center [300, 137] width 600 height 274
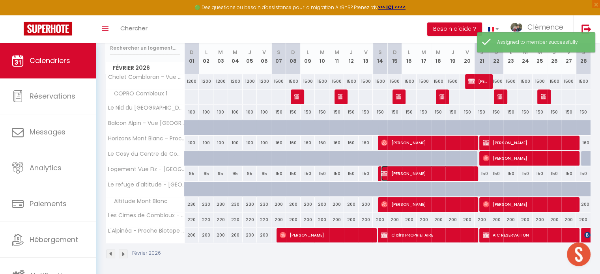
click at [453, 174] on span "[PERSON_NAME]" at bounding box center [427, 173] width 92 height 15
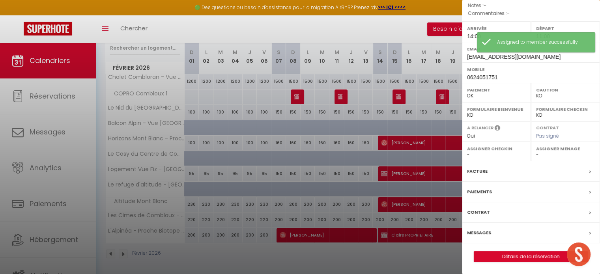
click at [544, 153] on label "Assigner Menage" at bounding box center [565, 149] width 59 height 8
click at [536, 158] on select "- [PERSON_NAME] [PERSON_NAME] Clémence [PERSON_NAME] et Laetitia Papa SOLANA [P…" at bounding box center [565, 154] width 59 height 7
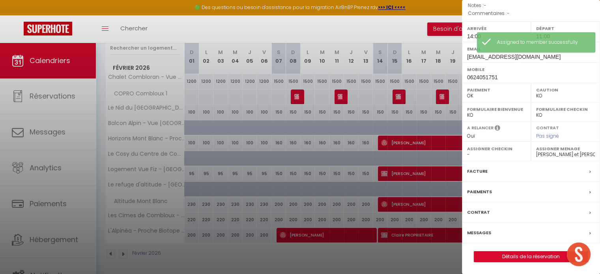
click at [344, 145] on div at bounding box center [300, 137] width 600 height 274
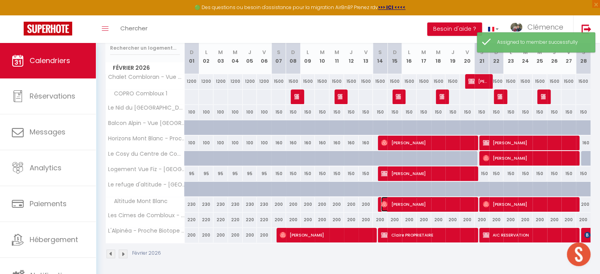
click at [450, 205] on span "[PERSON_NAME]" at bounding box center [427, 204] width 92 height 15
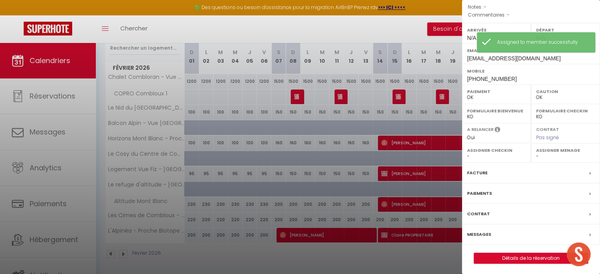
click at [547, 156] on select "- [PERSON_NAME] [PERSON_NAME] Clémence [PERSON_NAME] et Laetitia Papa SOLANA [P…" at bounding box center [565, 156] width 59 height 7
click at [536, 153] on select "- [PERSON_NAME] [PERSON_NAME] Clémence [PERSON_NAME] et Laetitia Papa SOLANA [P…" at bounding box center [565, 156] width 59 height 7
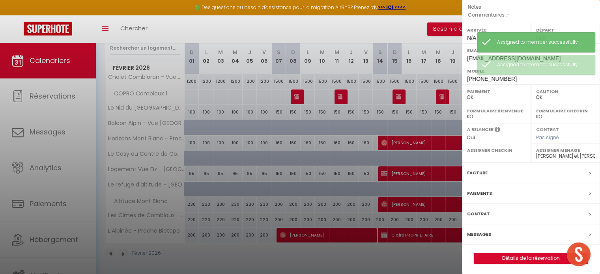
click at [336, 138] on div at bounding box center [300, 137] width 600 height 274
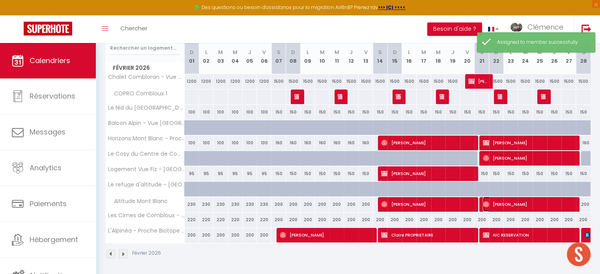
click at [519, 203] on span "[PERSON_NAME]" at bounding box center [529, 204] width 92 height 15
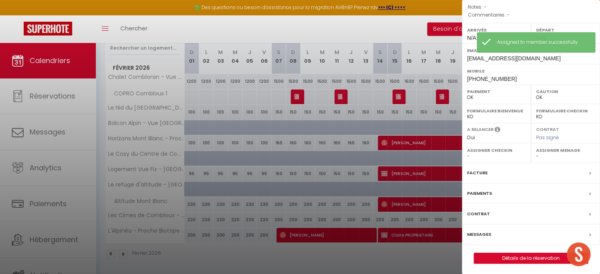
click at [539, 155] on select "- [PERSON_NAME] [PERSON_NAME] Clémence [PERSON_NAME] et Laetitia Papa SOLANA [P…" at bounding box center [565, 156] width 59 height 7
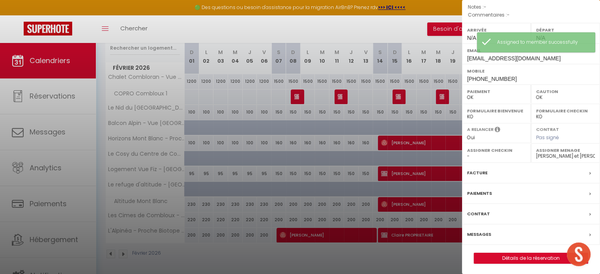
click at [536, 153] on select "- [PERSON_NAME] [PERSON_NAME] Clémence [PERSON_NAME] et Laetitia Papa SOLANA [P…" at bounding box center [565, 156] width 59 height 7
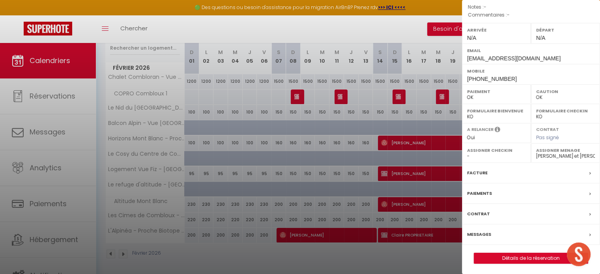
click at [335, 174] on div at bounding box center [300, 137] width 600 height 274
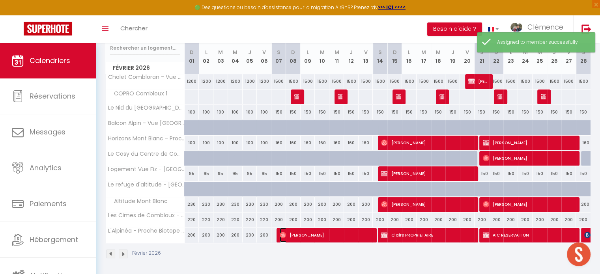
click at [328, 235] on span "[PERSON_NAME]" at bounding box center [326, 235] width 92 height 15
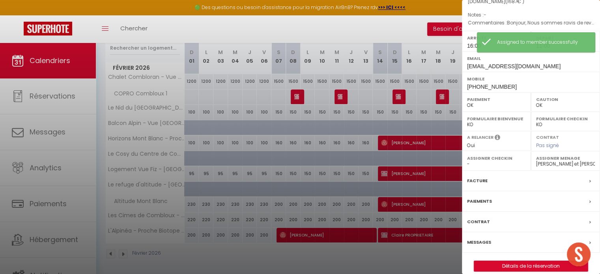
click at [476, 163] on select "- [PERSON_NAME] [PERSON_NAME] Clémence [PERSON_NAME] et Laetitia Papa SOLANA [P…" at bounding box center [496, 163] width 59 height 7
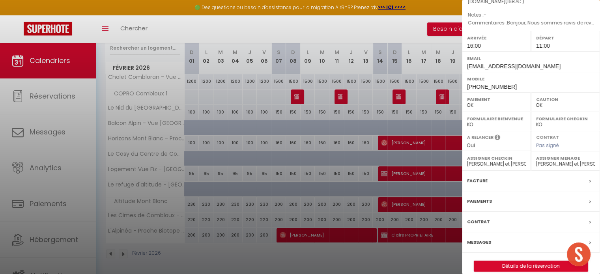
click at [467, 160] on select "- [PERSON_NAME] [PERSON_NAME] Clémence [PERSON_NAME] et Laetitia Papa SOLANA [P…" at bounding box center [496, 163] width 59 height 7
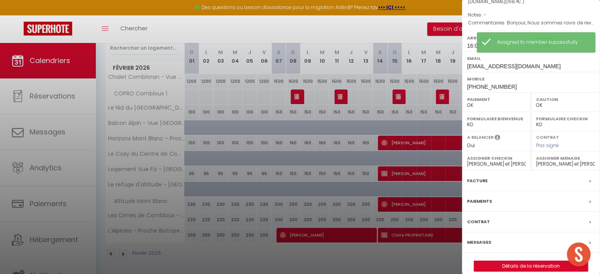
click at [336, 190] on div at bounding box center [300, 137] width 600 height 274
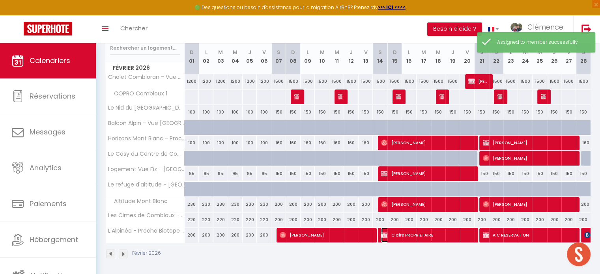
click at [420, 233] on span "Claire PROPRIETAIRE" at bounding box center [427, 235] width 92 height 15
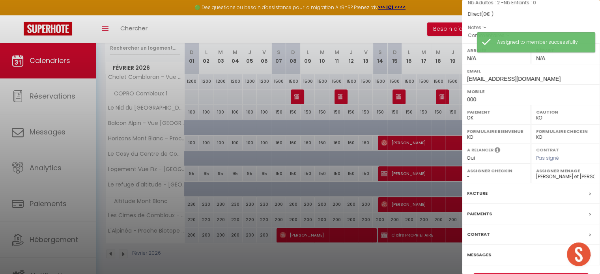
click at [405, 254] on div at bounding box center [300, 137] width 600 height 274
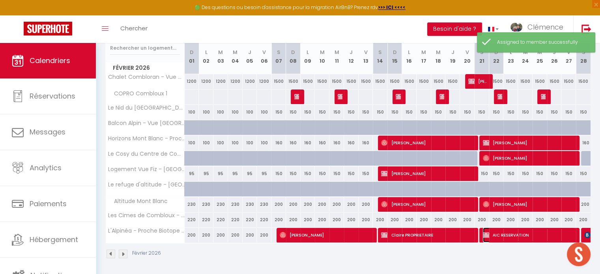
click at [505, 234] on span "AIC RESERVATION" at bounding box center [529, 235] width 92 height 15
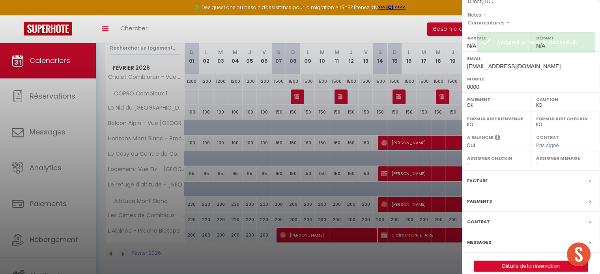
click at [543, 168] on div "Assigner Menage - [PERSON_NAME] [PERSON_NAME] Clémence [PERSON_NAME] et Laetiti…" at bounding box center [565, 160] width 69 height 19
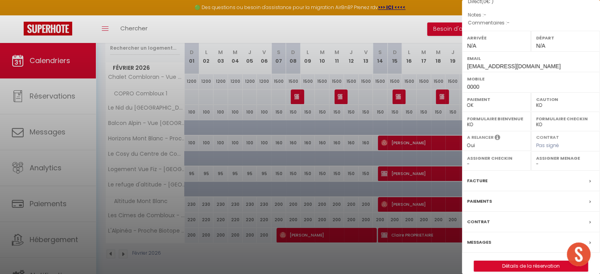
click at [540, 163] on select "- [PERSON_NAME] [PERSON_NAME] Clémence [PERSON_NAME] et Laetitia Papa SOLANA [P…" at bounding box center [565, 163] width 59 height 7
click at [536, 160] on select "- [PERSON_NAME] [PERSON_NAME] Clémence [PERSON_NAME] et Laetitia Papa SOLANA [P…" at bounding box center [565, 163] width 59 height 7
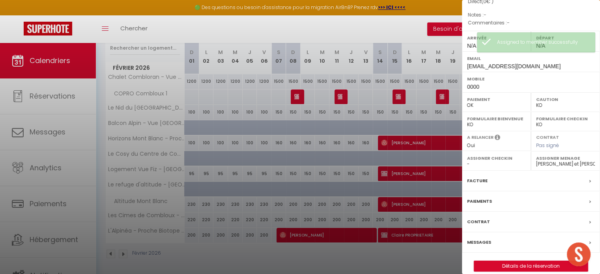
click at [404, 249] on div at bounding box center [300, 137] width 600 height 274
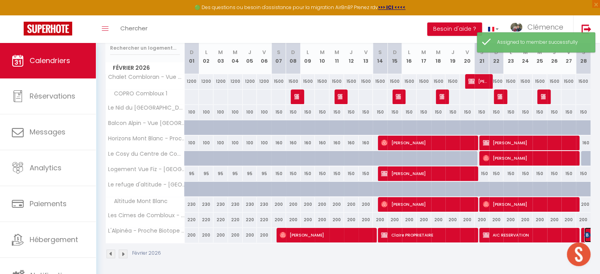
click at [587, 234] on img at bounding box center [587, 235] width 6 height 6
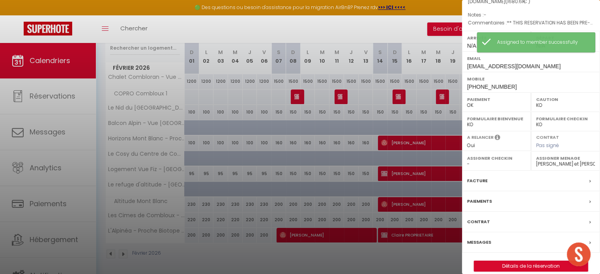
click at [483, 162] on select "- [PERSON_NAME] [PERSON_NAME] Clémence [PERSON_NAME] et Laetitia Papa SOLANA [P…" at bounding box center [496, 163] width 59 height 7
click at [467, 160] on select "- [PERSON_NAME] [PERSON_NAME] Clémence [PERSON_NAME] et Laetitia Papa SOLANA [P…" at bounding box center [496, 163] width 59 height 7
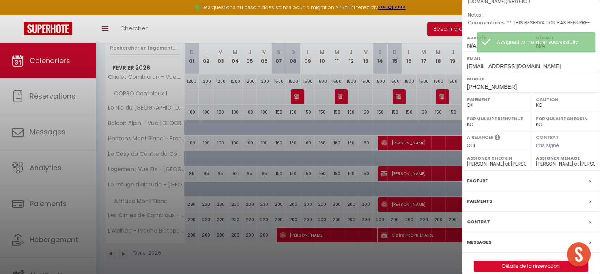
click at [334, 236] on div at bounding box center [300, 137] width 600 height 274
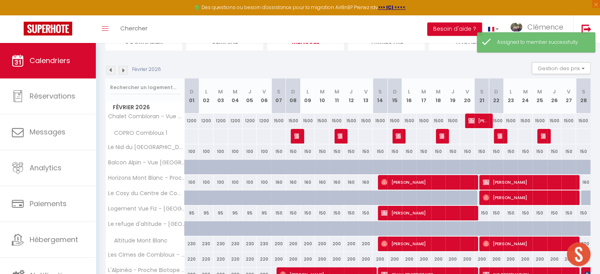
click at [122, 72] on img at bounding box center [123, 70] width 9 height 9
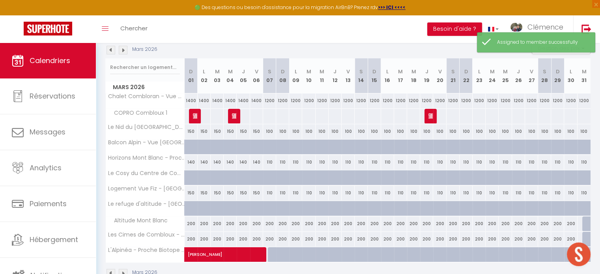
scroll to position [106, 0]
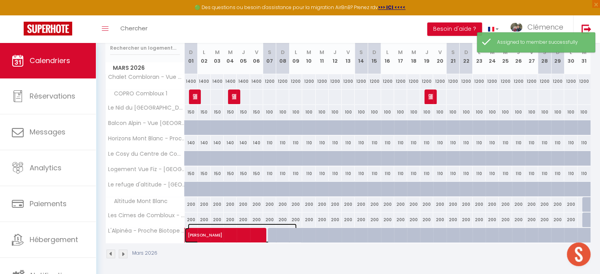
click at [230, 236] on span "[PERSON_NAME]" at bounding box center [242, 231] width 109 height 15
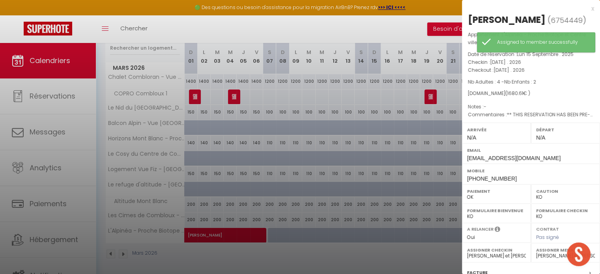
click at [358, 243] on div at bounding box center [300, 137] width 600 height 274
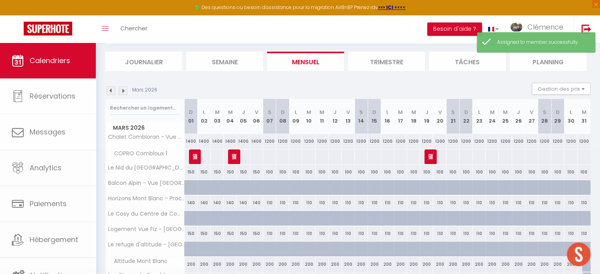
scroll to position [0, 0]
